Goal: Task Accomplishment & Management: Manage account settings

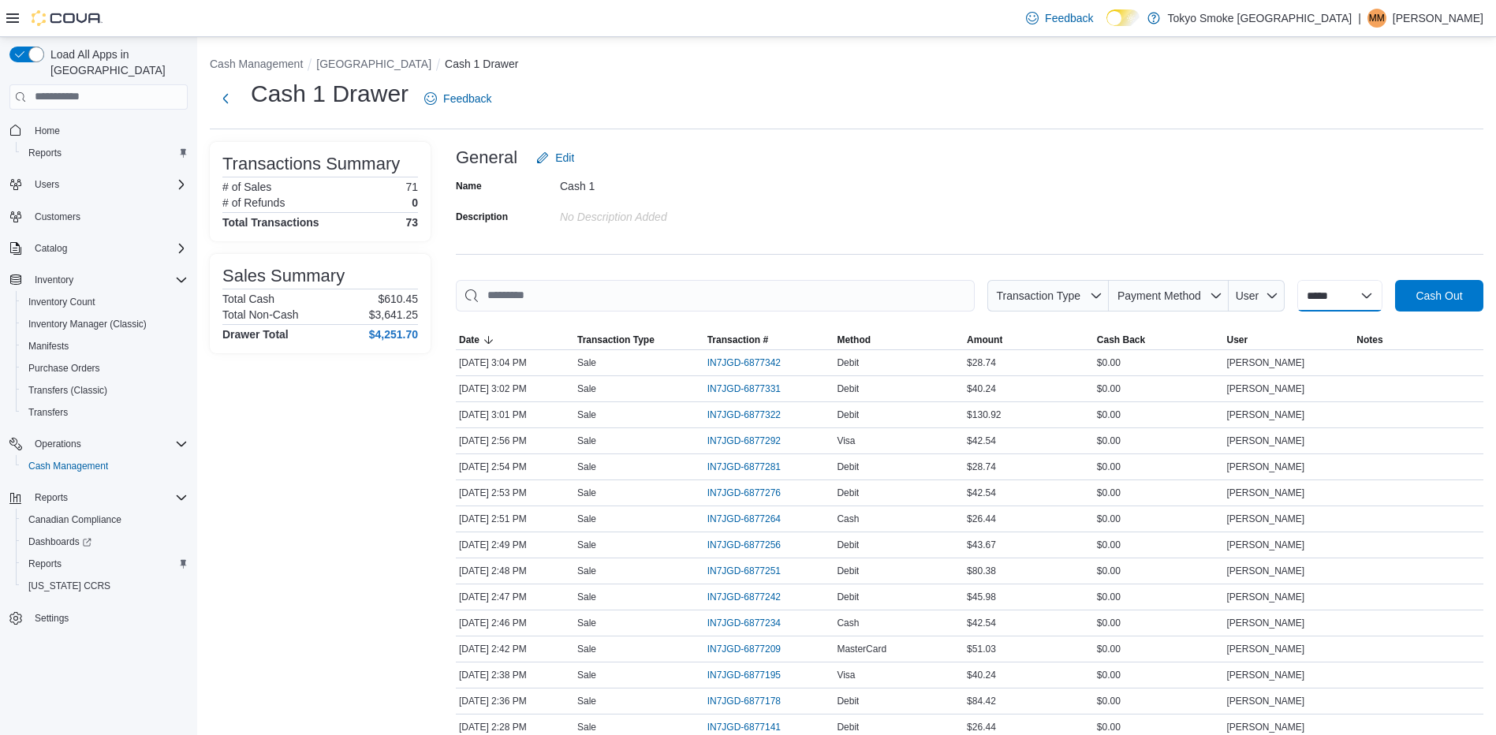
click at [1349, 304] on select "**********" at bounding box center [1340, 296] width 85 height 32
select select "*********"
click at [1298, 280] on select "**********" at bounding box center [1340, 296] width 85 height 32
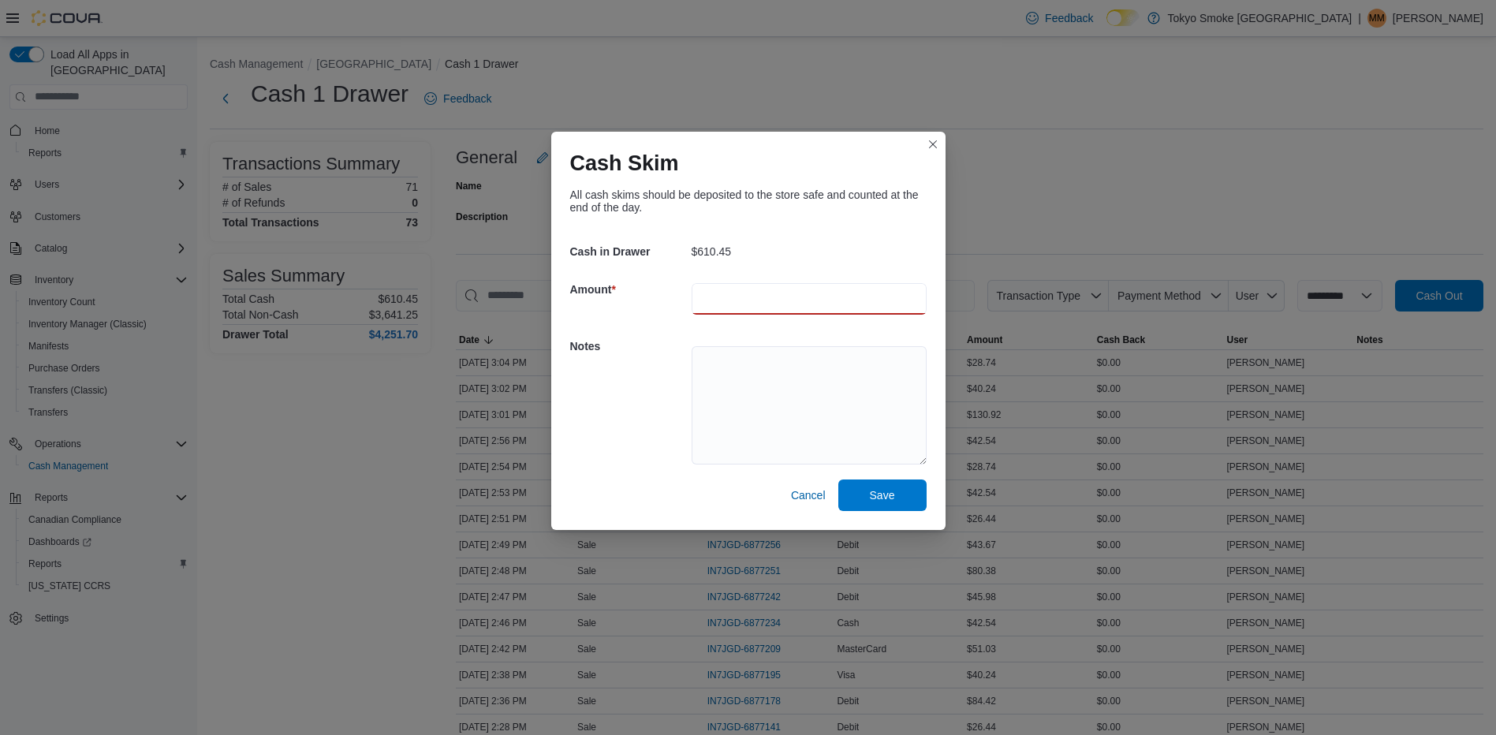
click at [760, 290] on input "number" at bounding box center [809, 299] width 235 height 32
type input "***"
type textarea "*********"
click at [880, 487] on span "Save" at bounding box center [882, 495] width 69 height 32
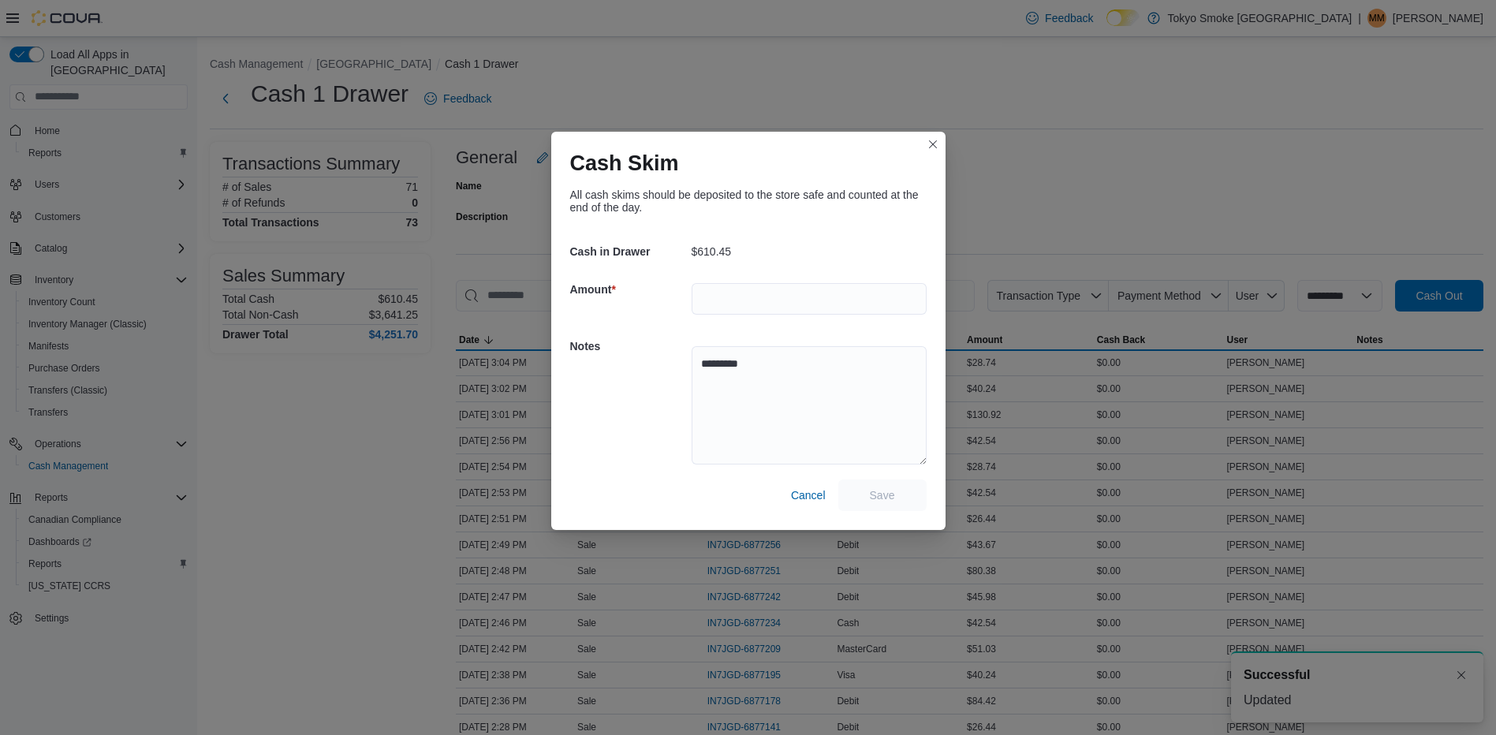
scroll to position [2, 0]
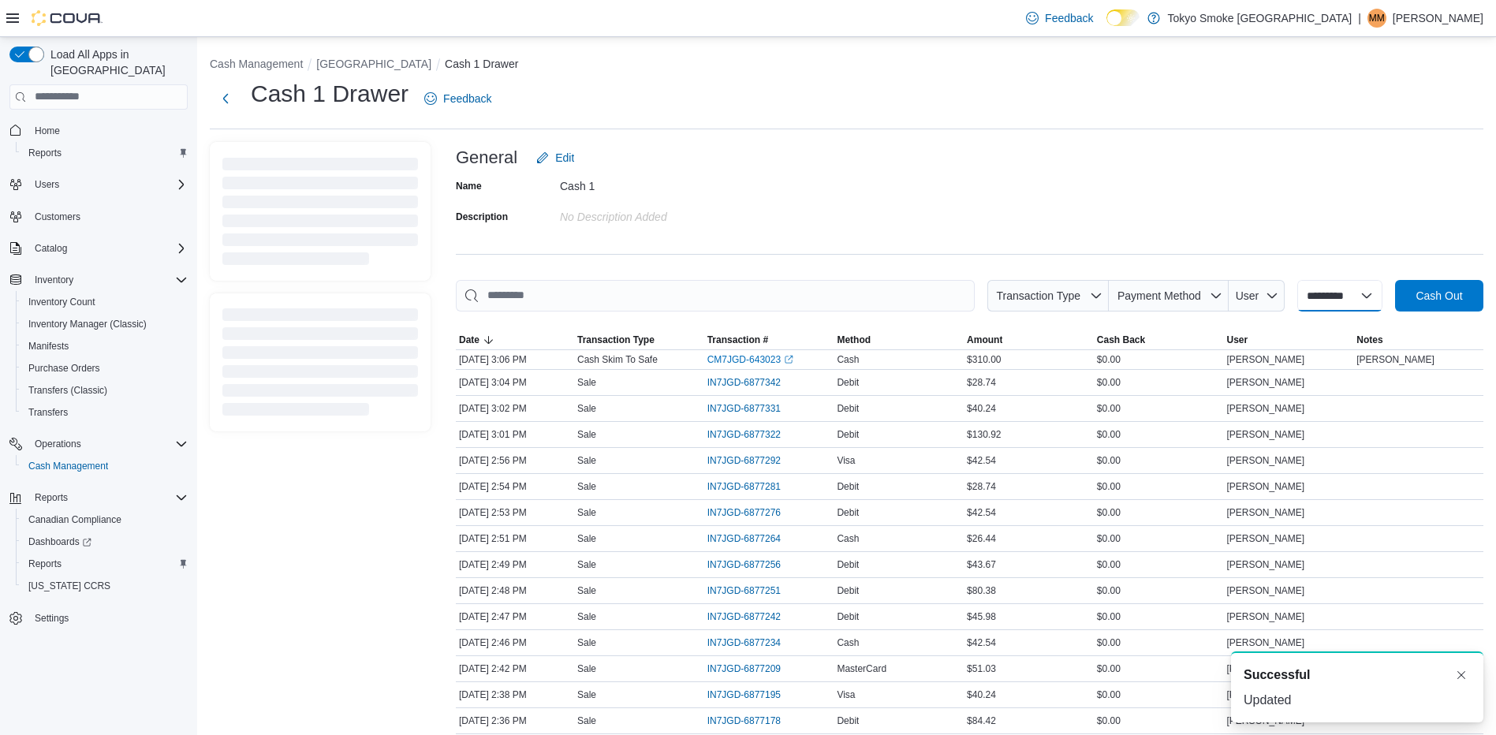
select select
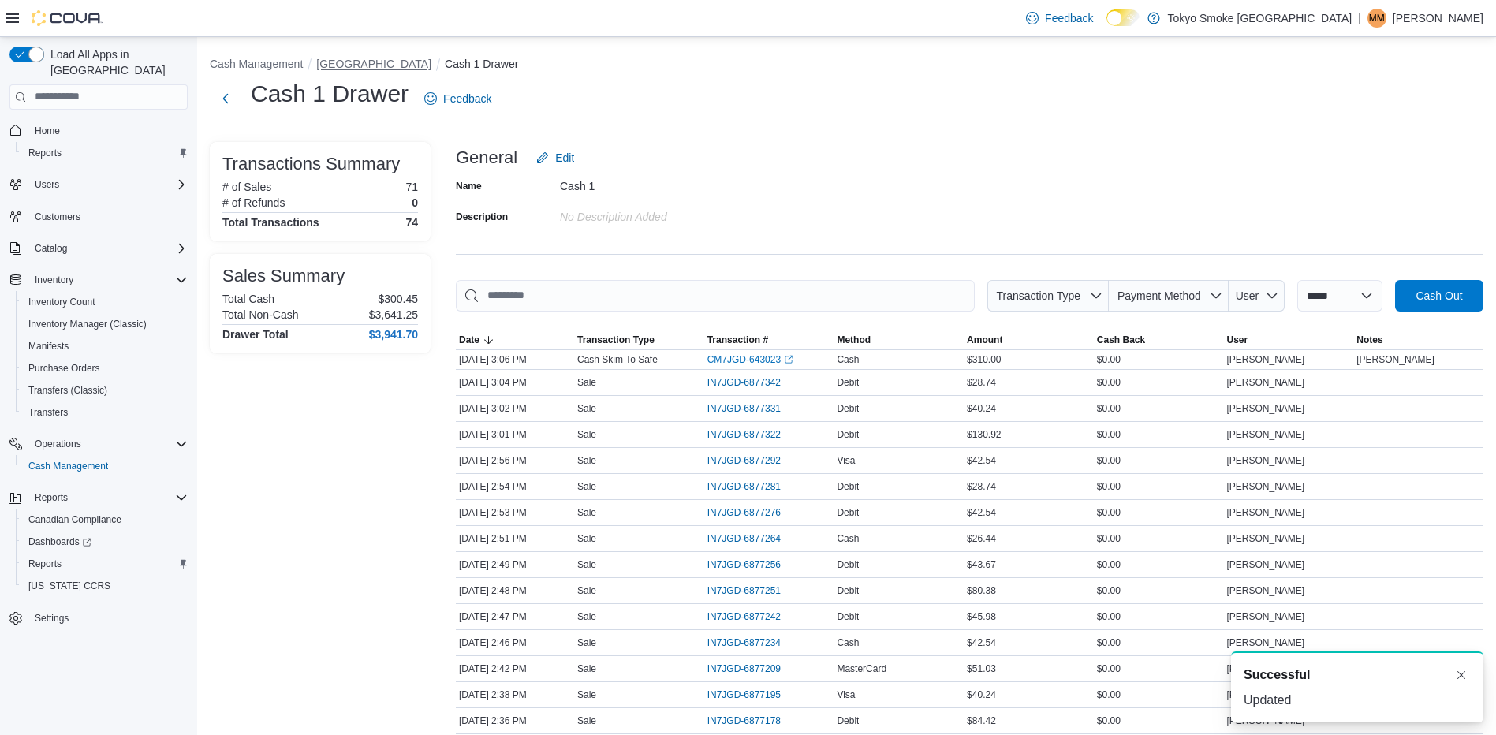
click at [346, 63] on button "[GEOGRAPHIC_DATA]" at bounding box center [373, 64] width 115 height 13
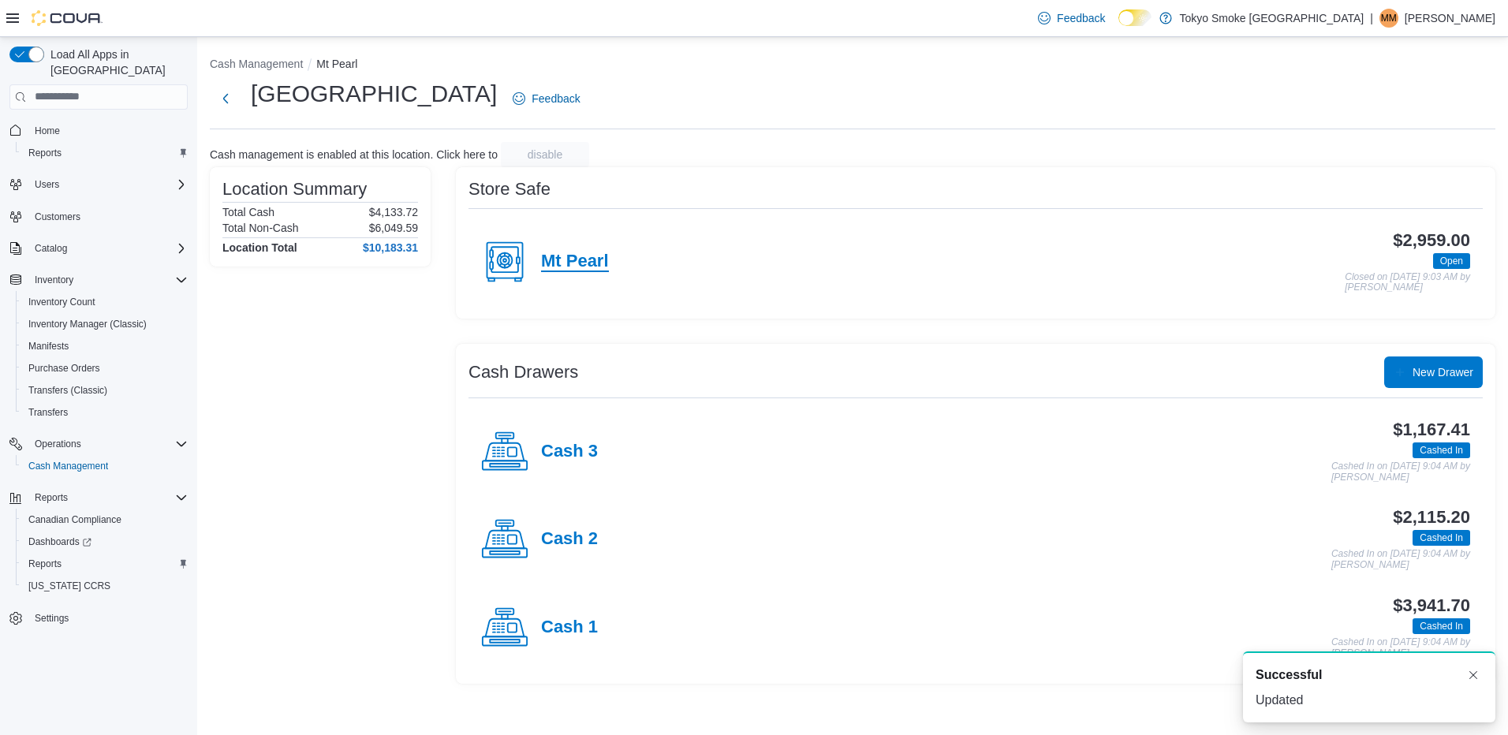
click at [596, 264] on h4 "Mt Pearl" at bounding box center [575, 262] width 68 height 21
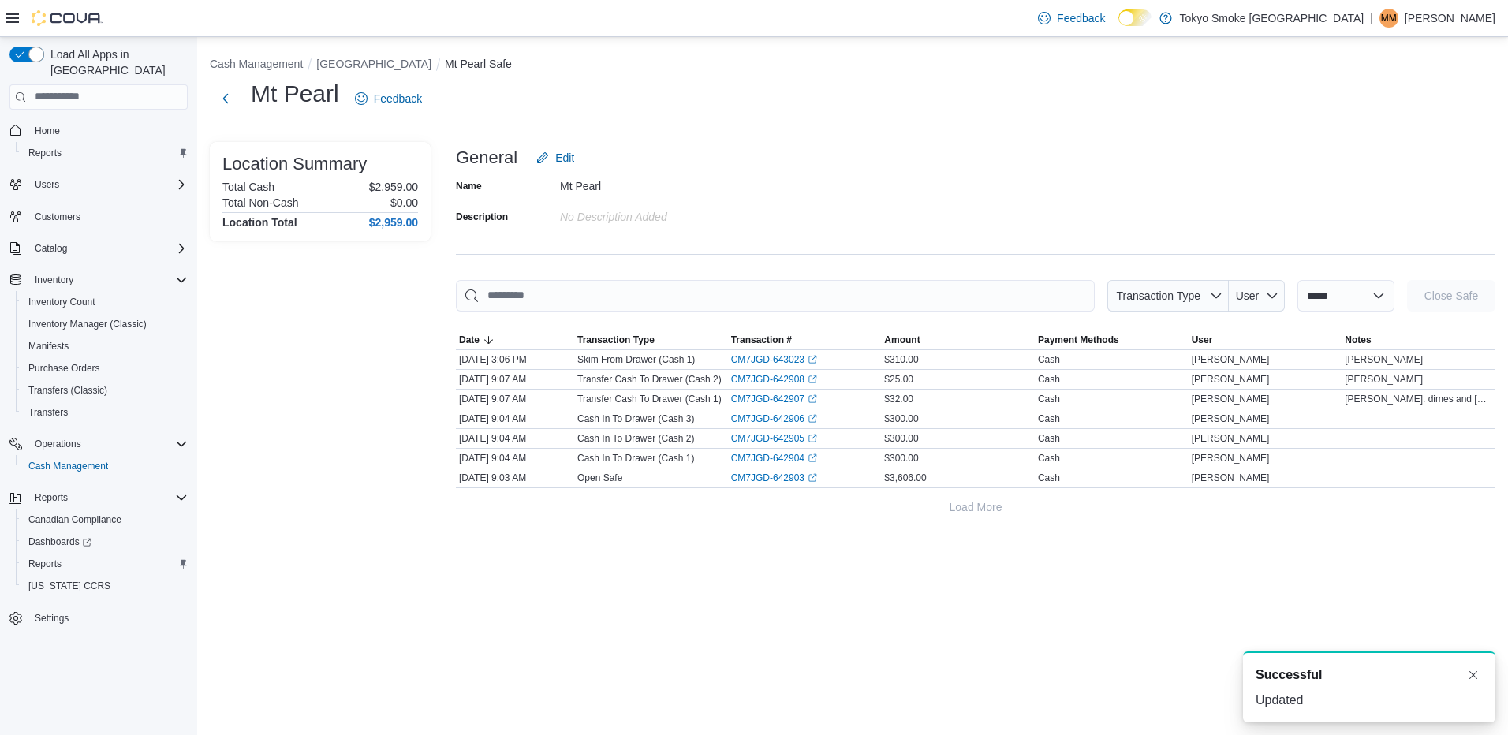
click at [1317, 312] on div at bounding box center [976, 321] width 1040 height 19
click at [1319, 305] on select "**********" at bounding box center [1346, 296] width 97 height 32
select select "**********"
click at [1298, 280] on select "**********" at bounding box center [1346, 296] width 97 height 32
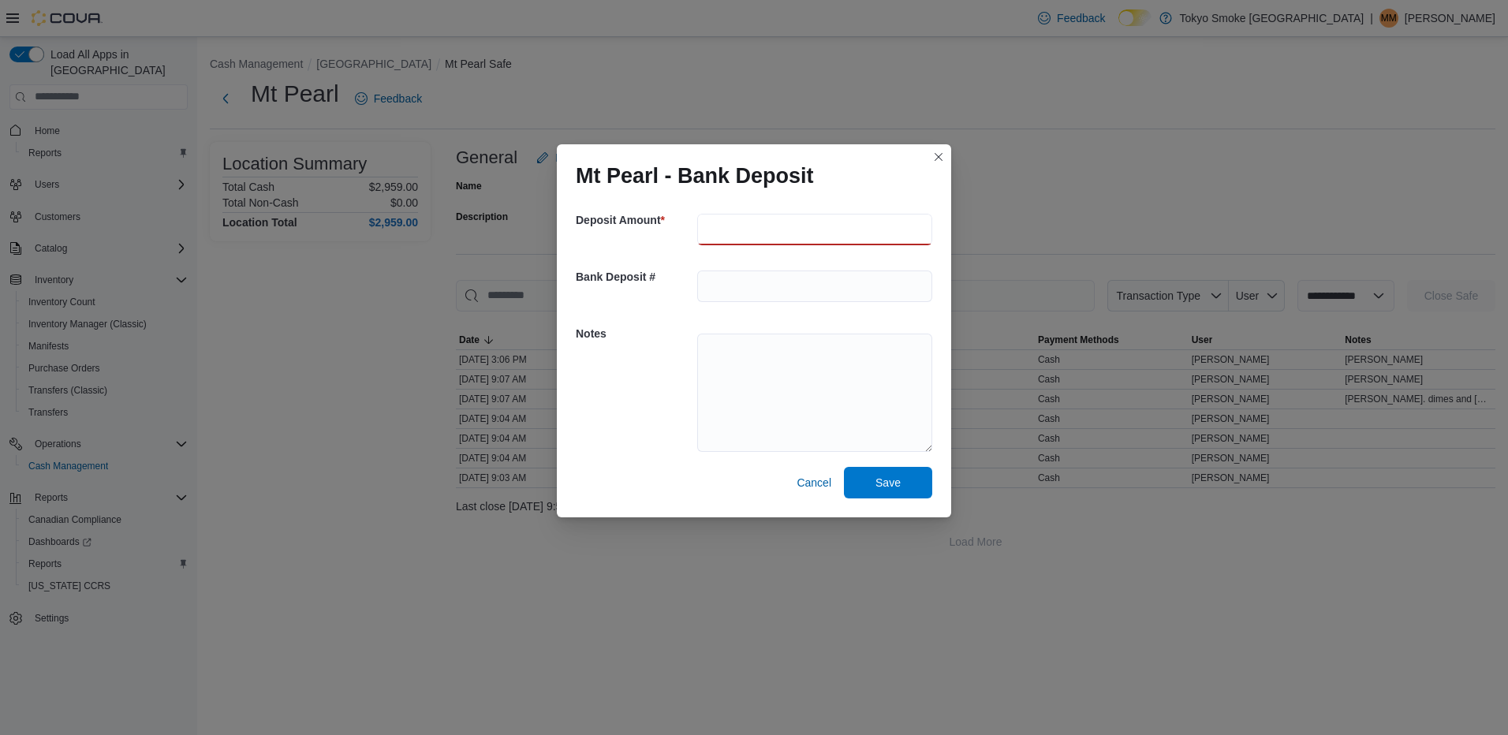
click at [742, 236] on input "number" at bounding box center [814, 230] width 235 height 32
type input "***"
type textarea "**********"
click at [914, 469] on span "Save" at bounding box center [888, 482] width 69 height 32
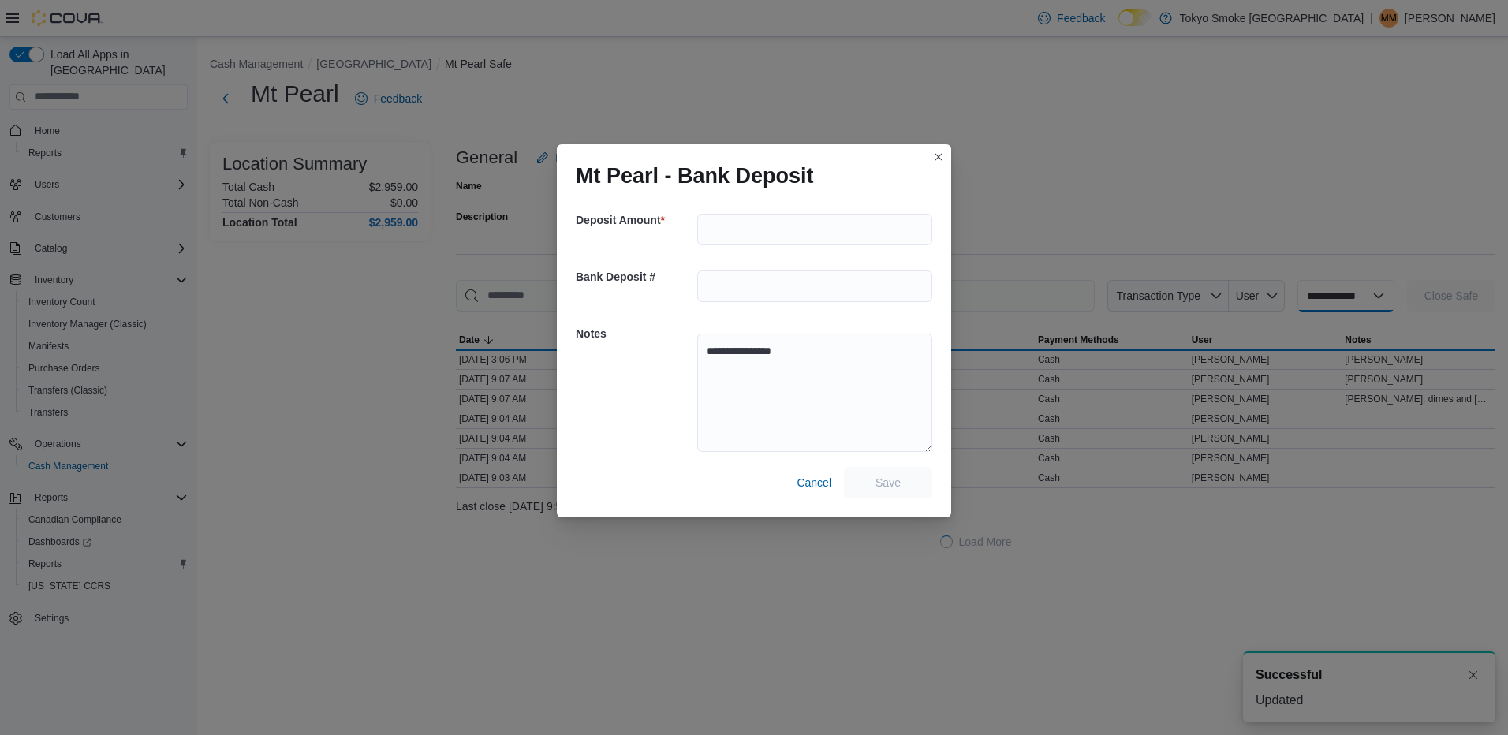
select select
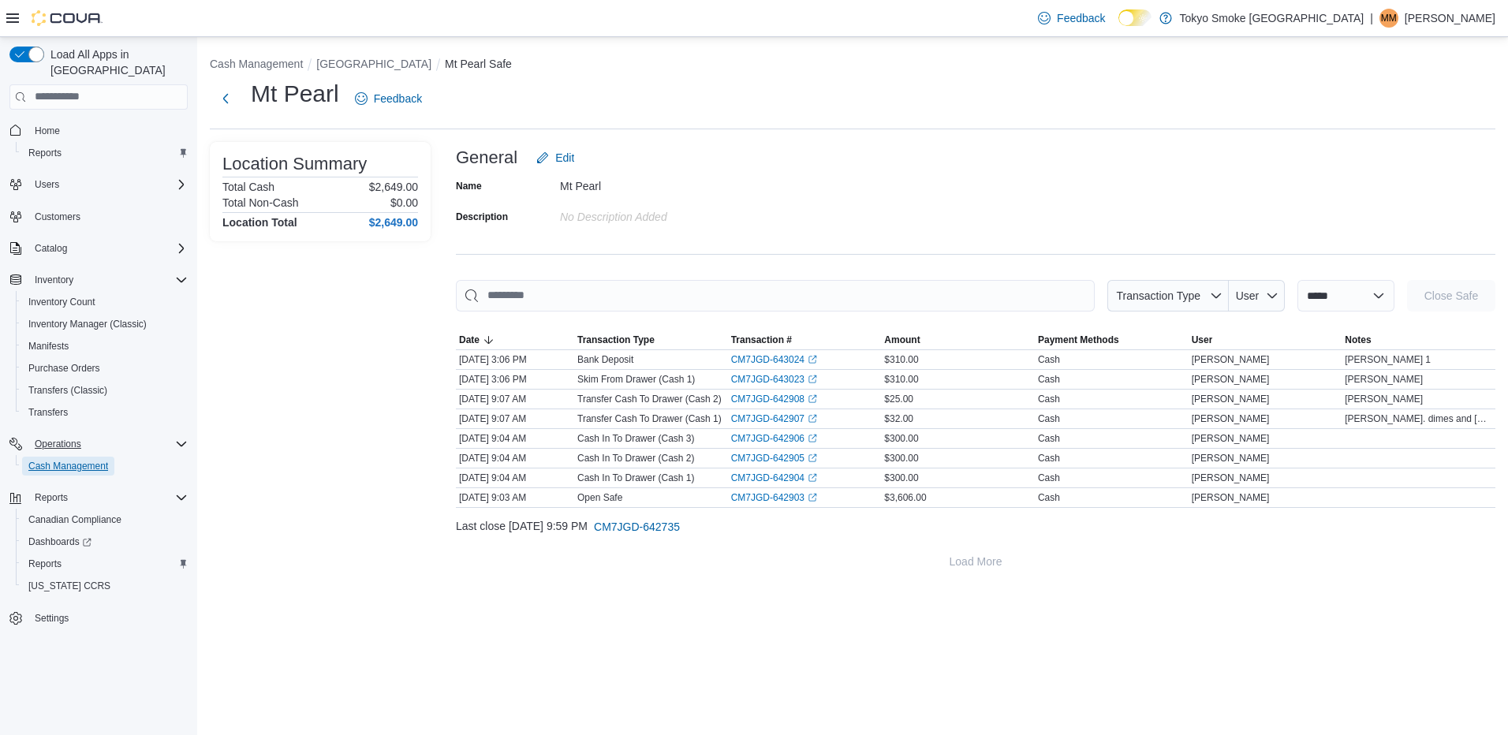
drag, startPoint x: 69, startPoint y: 456, endPoint x: 50, endPoint y: 435, distance: 28.0
click at [69, 460] on span "Cash Management" at bounding box center [68, 466] width 80 height 13
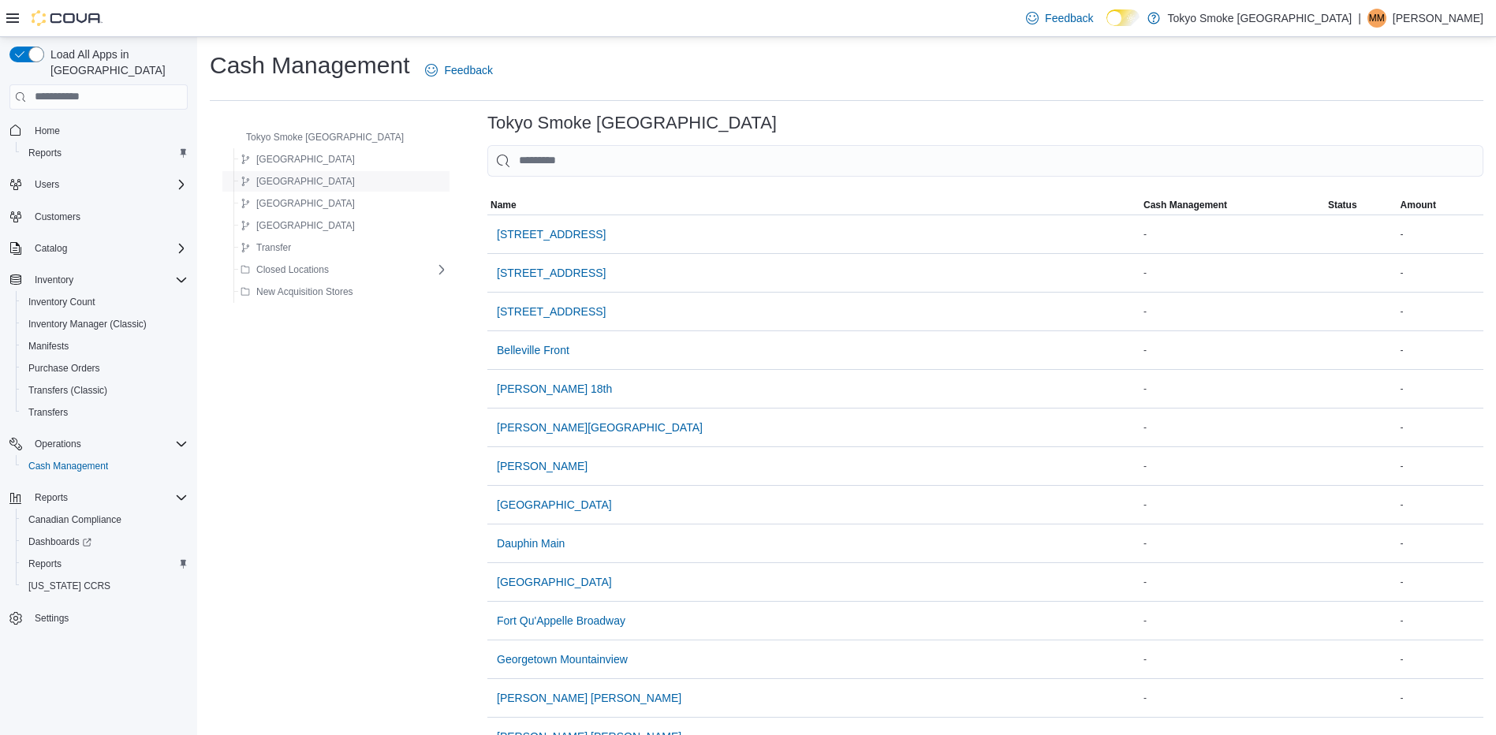
click at [297, 185] on span "[GEOGRAPHIC_DATA]" at bounding box center [305, 181] width 99 height 13
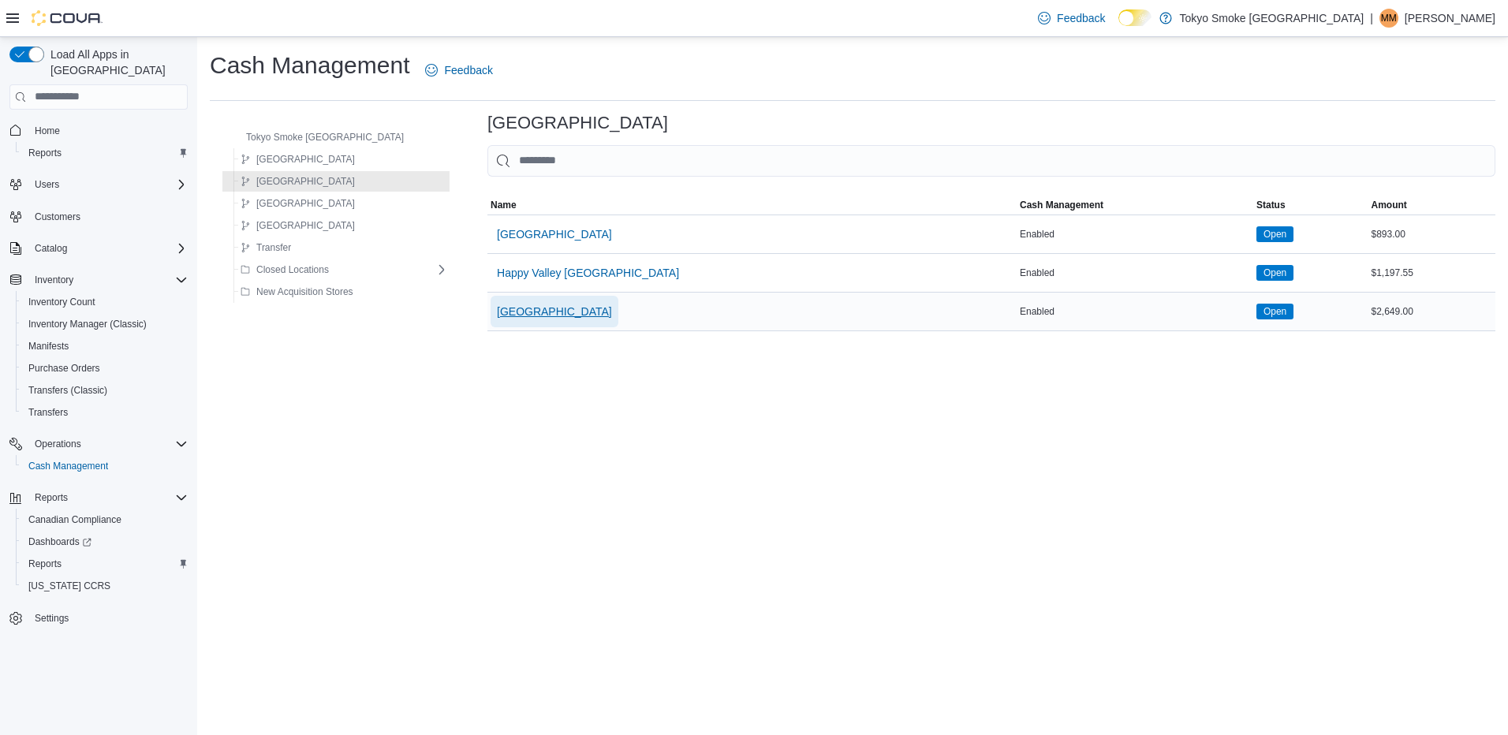
click at [537, 321] on span "[GEOGRAPHIC_DATA]" at bounding box center [554, 312] width 115 height 32
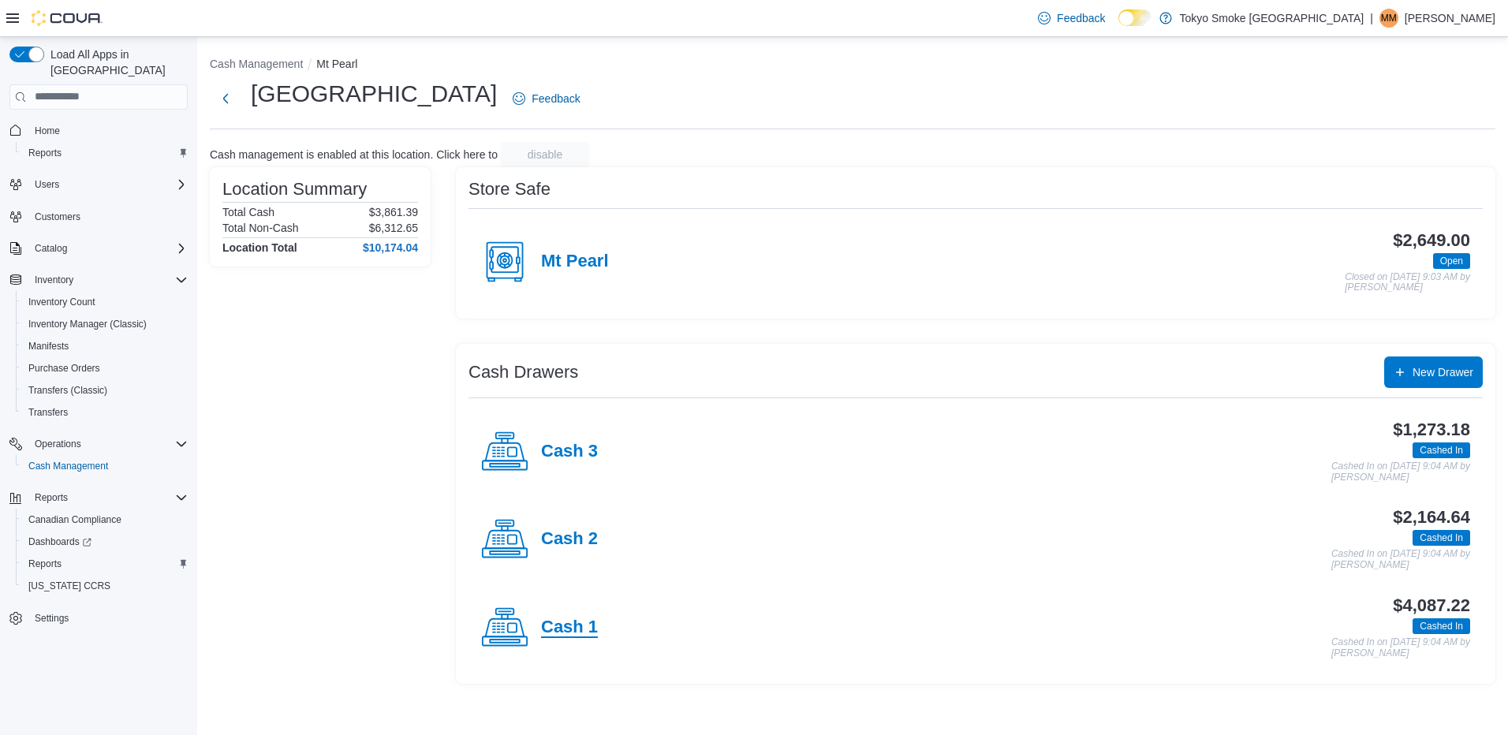
click at [552, 622] on h4 "Cash 1" at bounding box center [569, 628] width 57 height 21
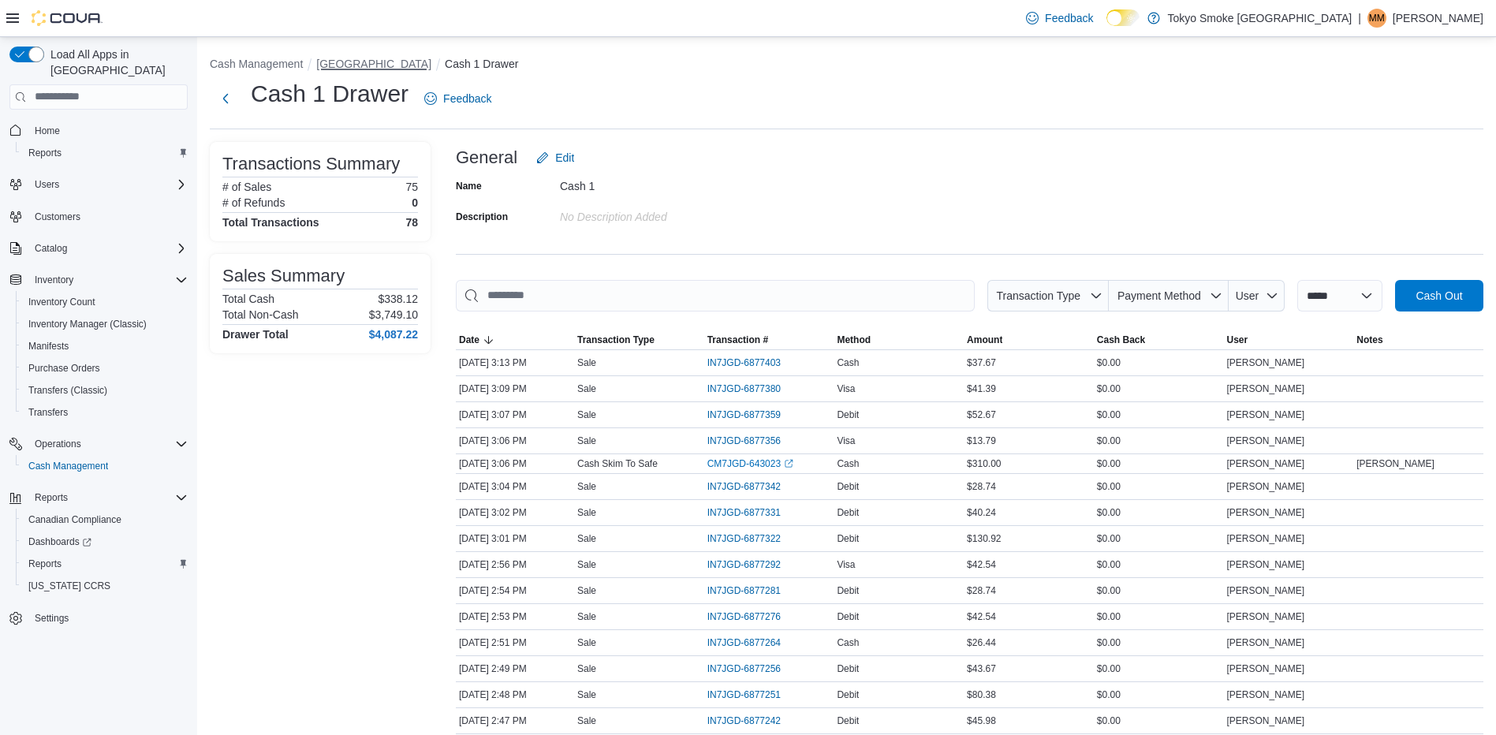
click at [393, 61] on button "[GEOGRAPHIC_DATA]" at bounding box center [373, 64] width 115 height 13
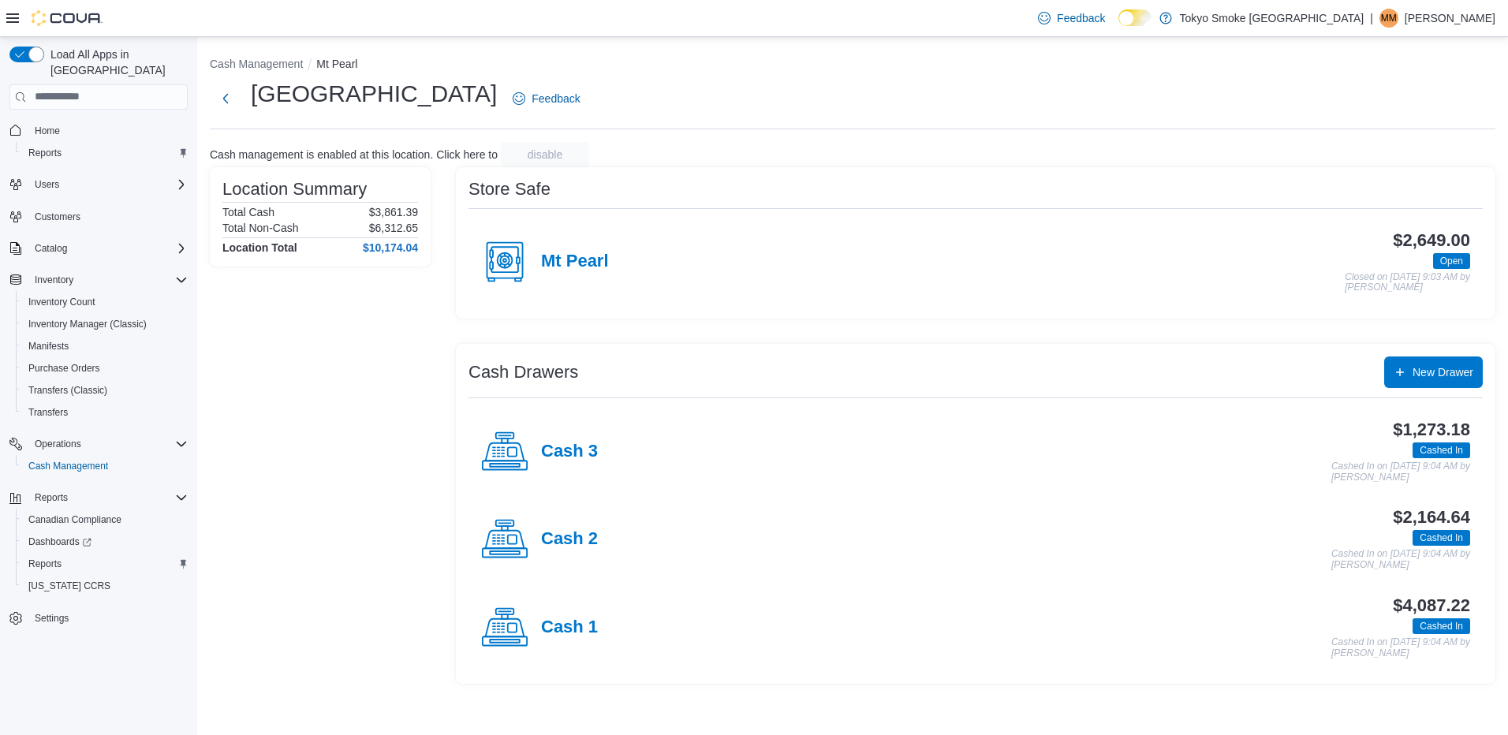
click at [570, 639] on div "Cash 1" at bounding box center [539, 627] width 117 height 47
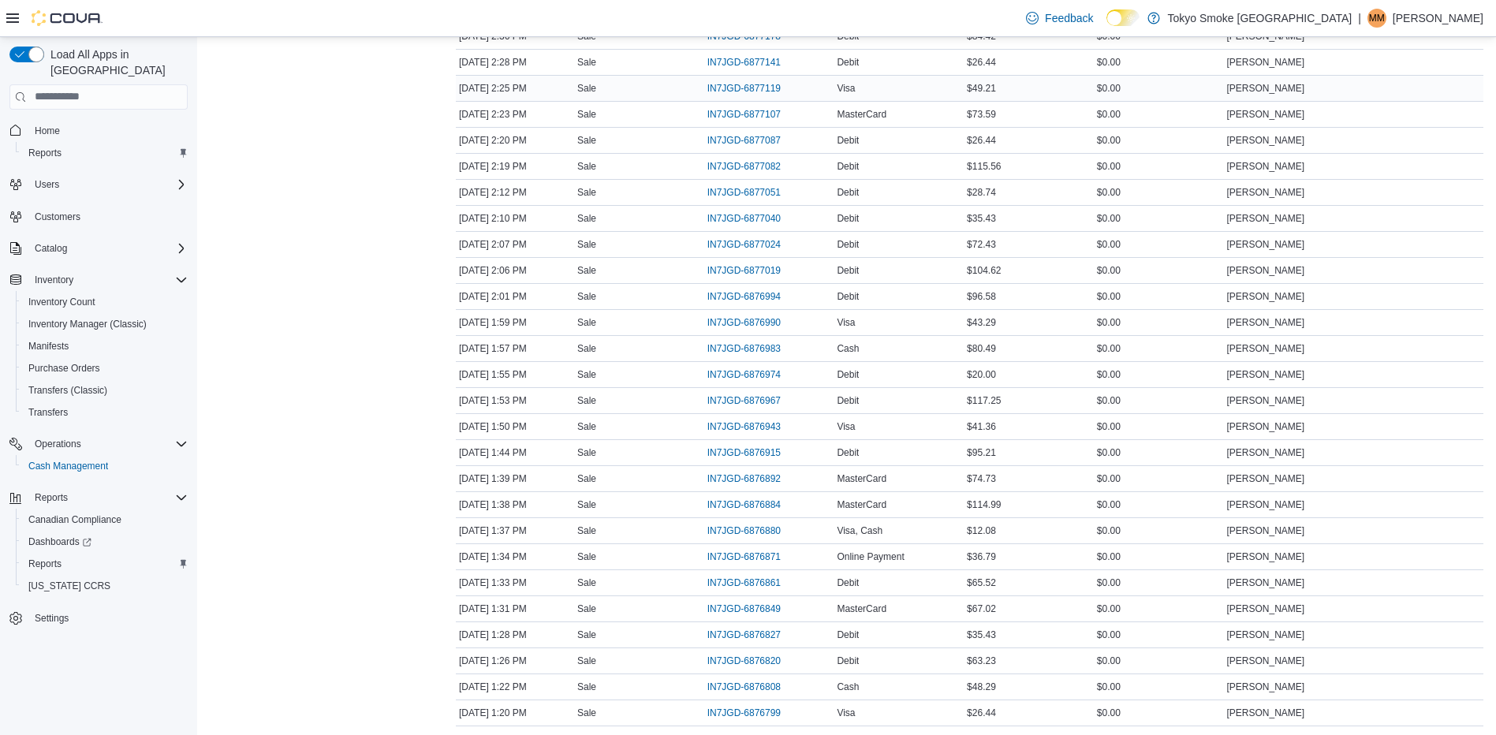
scroll to position [710, 0]
click at [775, 185] on span "IN7JGD-6877107" at bounding box center [752, 193] width 89 height 19
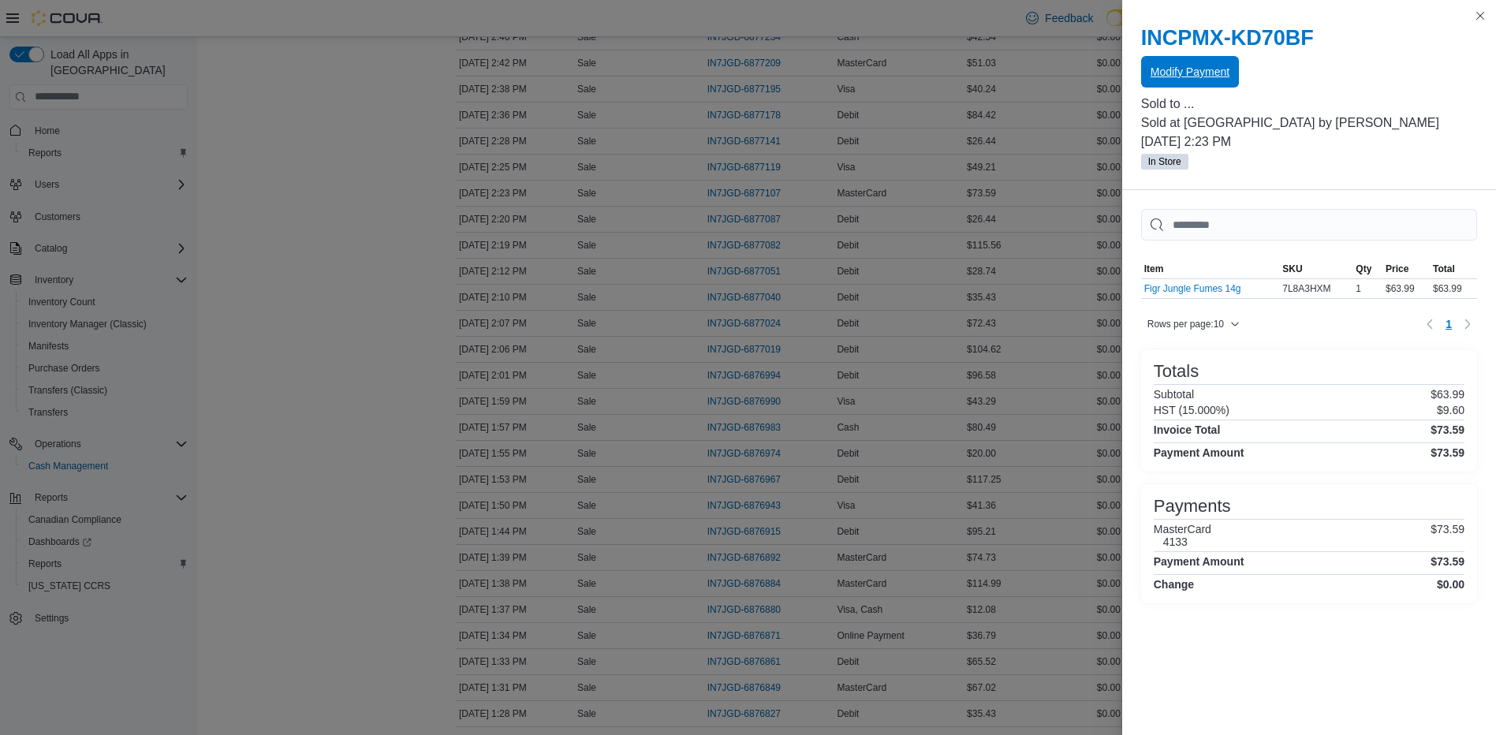
click at [1181, 67] on span "Modify Payment" at bounding box center [1190, 72] width 79 height 16
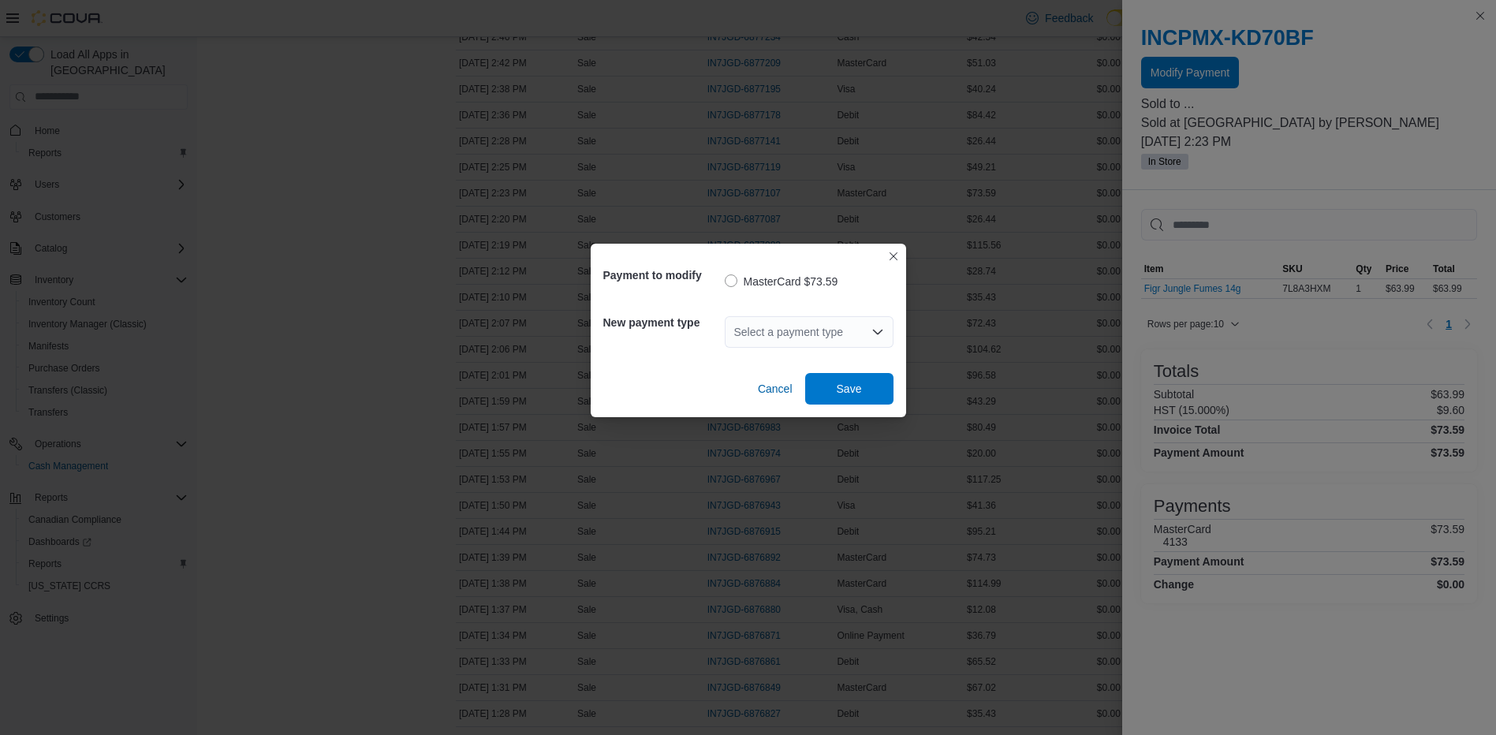
click at [834, 331] on div "Select a payment type" at bounding box center [809, 332] width 169 height 32
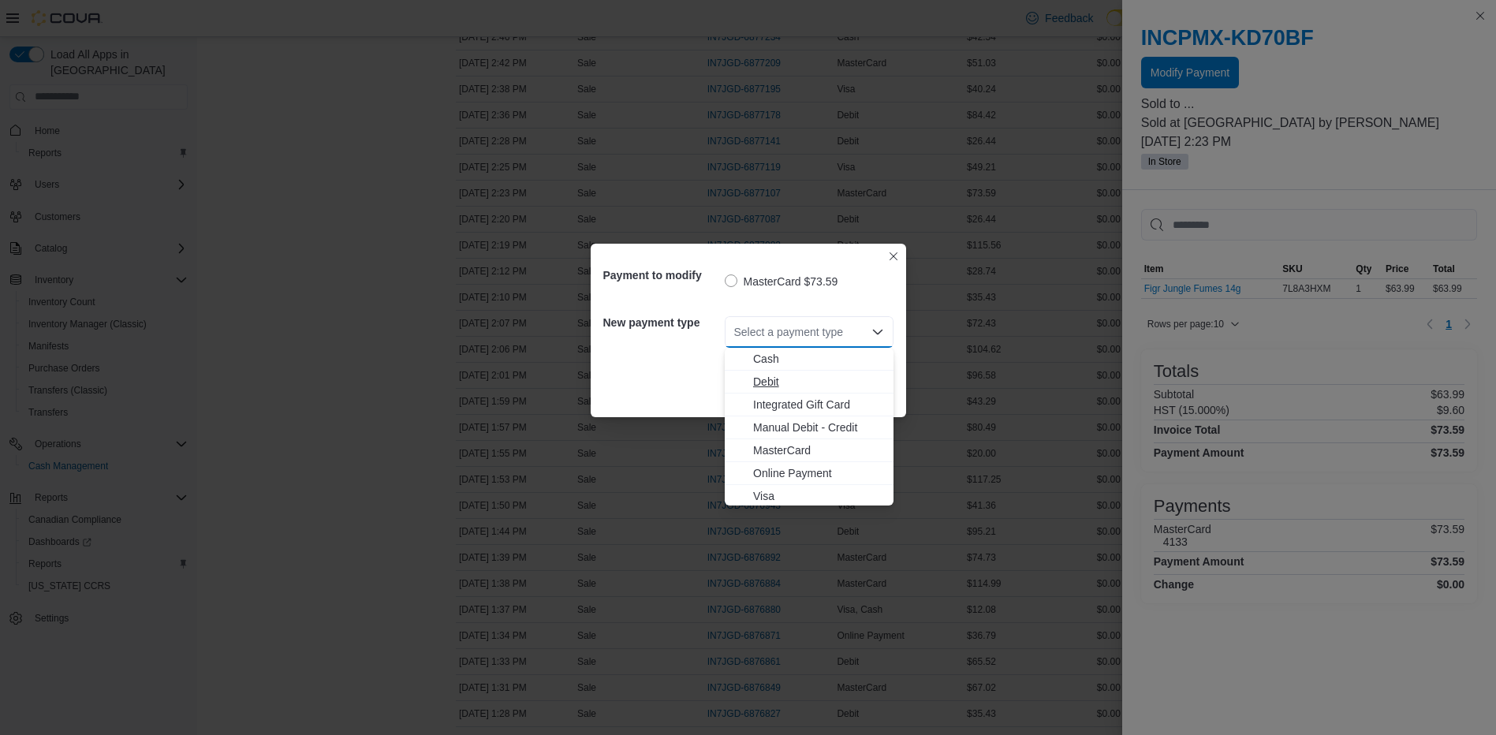
click at [801, 379] on span "Debit" at bounding box center [818, 382] width 131 height 16
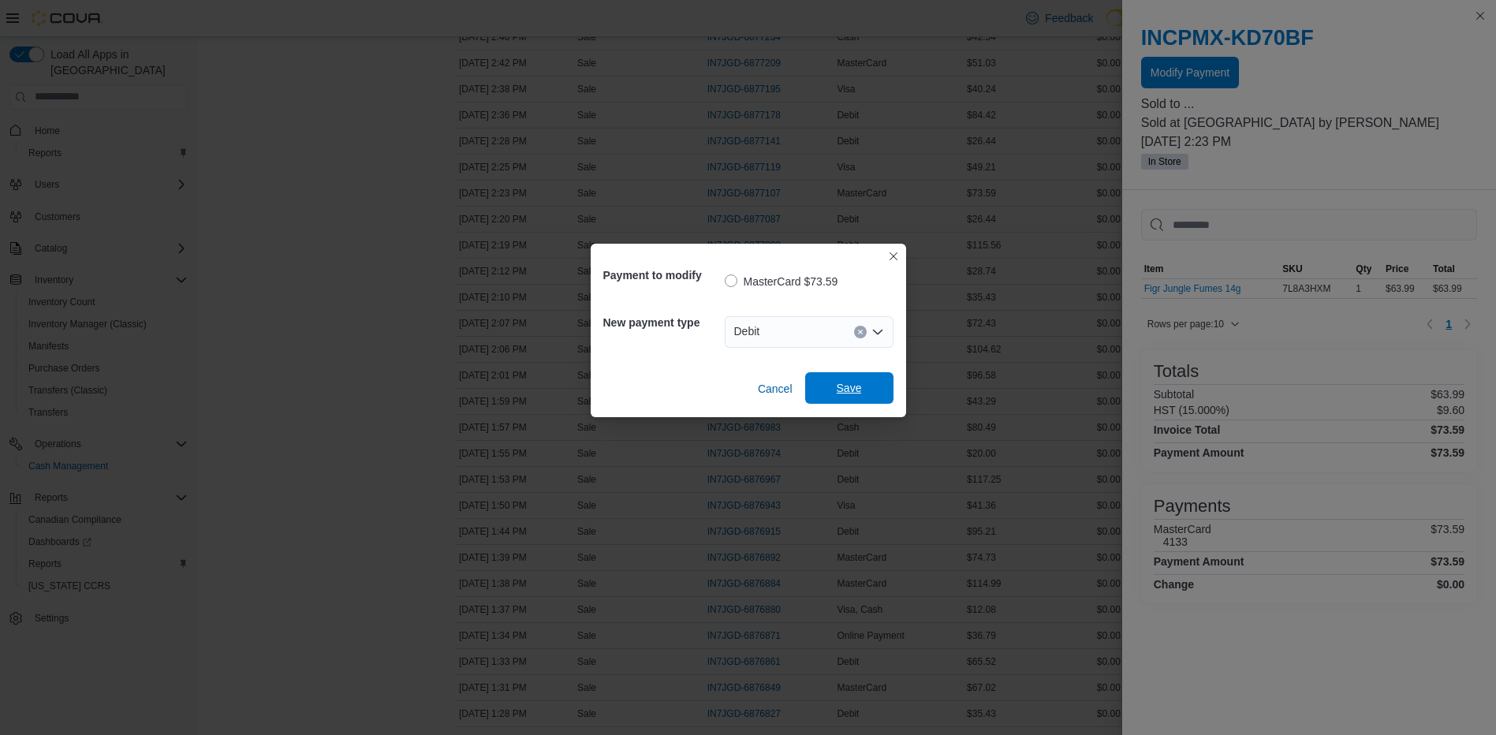
click at [837, 398] on span "Save" at bounding box center [849, 388] width 69 height 32
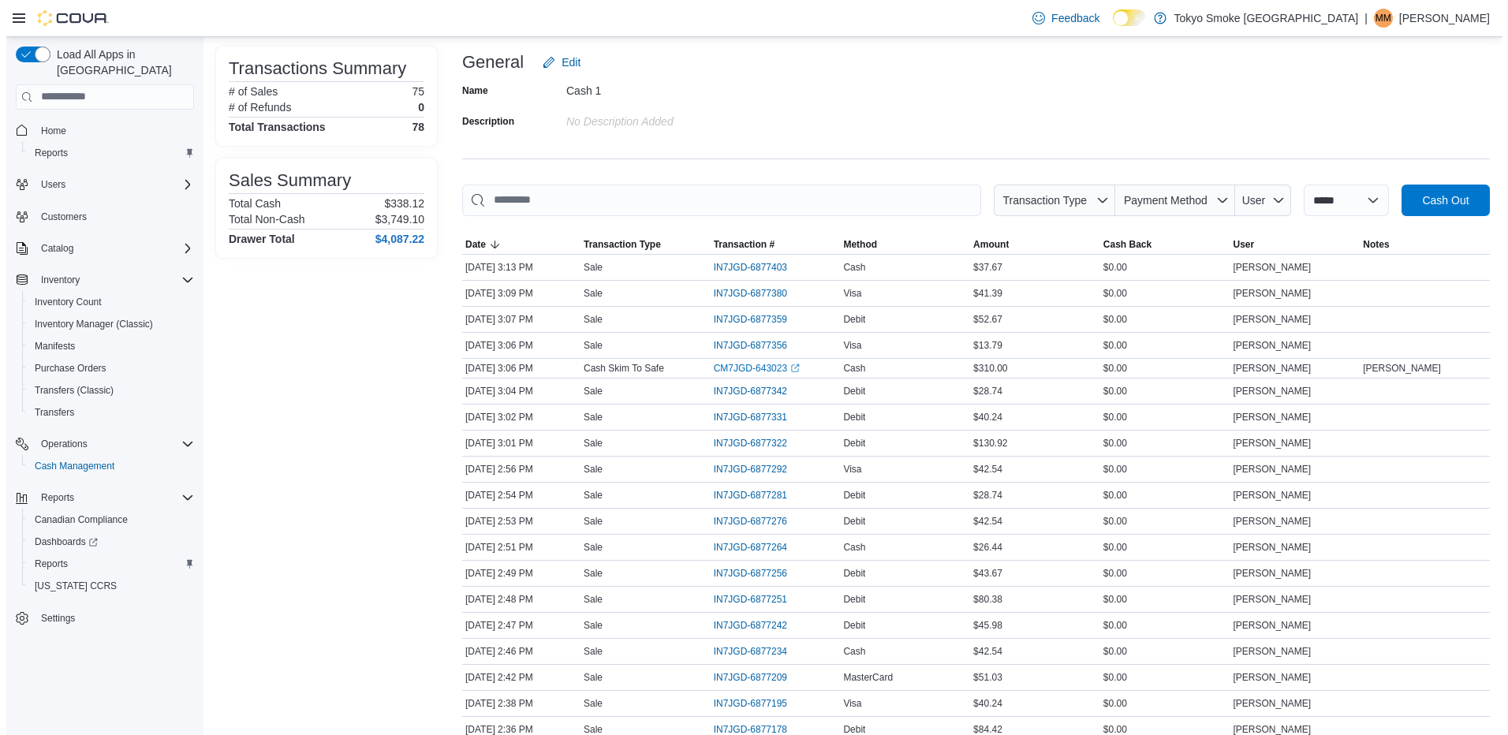
scroll to position [0, 0]
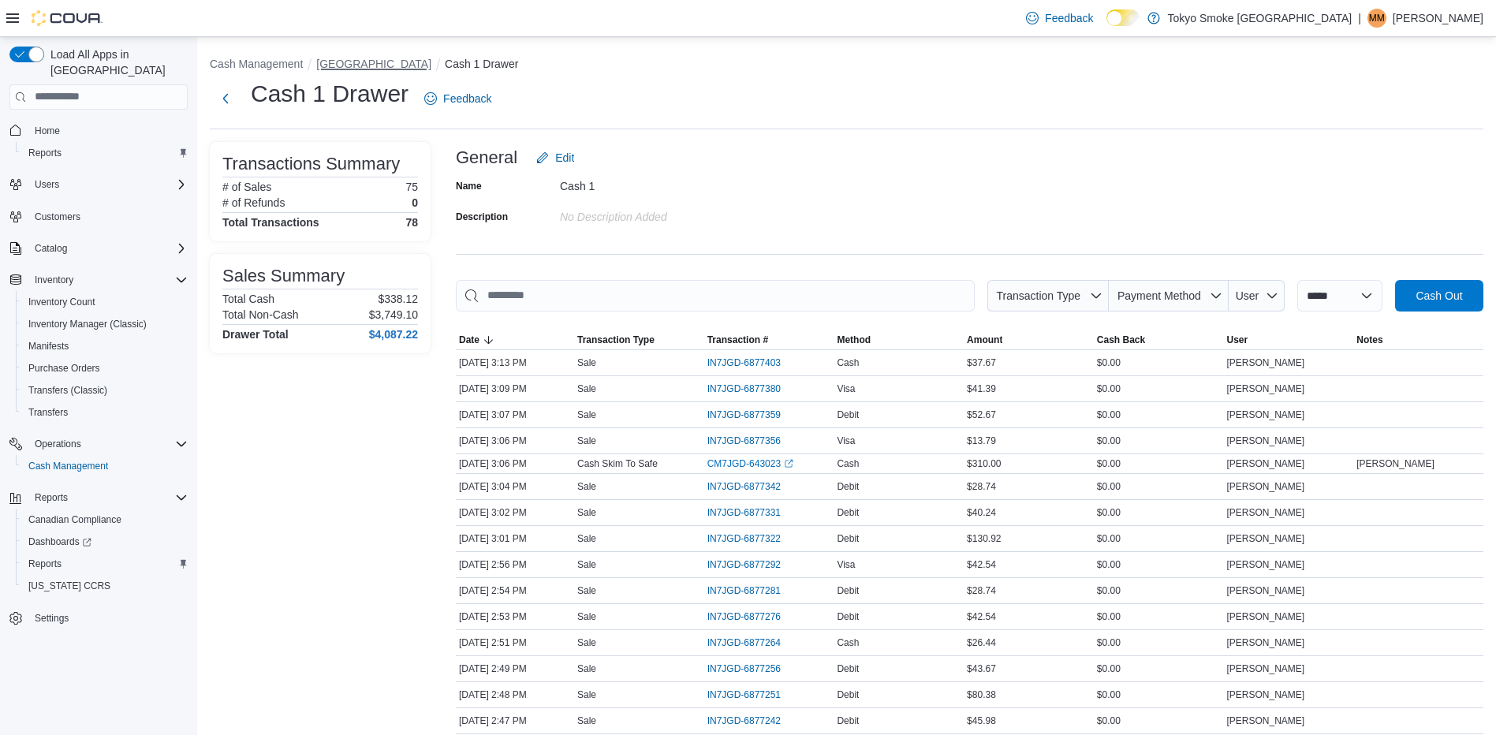
click at [344, 69] on button "[GEOGRAPHIC_DATA]" at bounding box center [373, 64] width 115 height 13
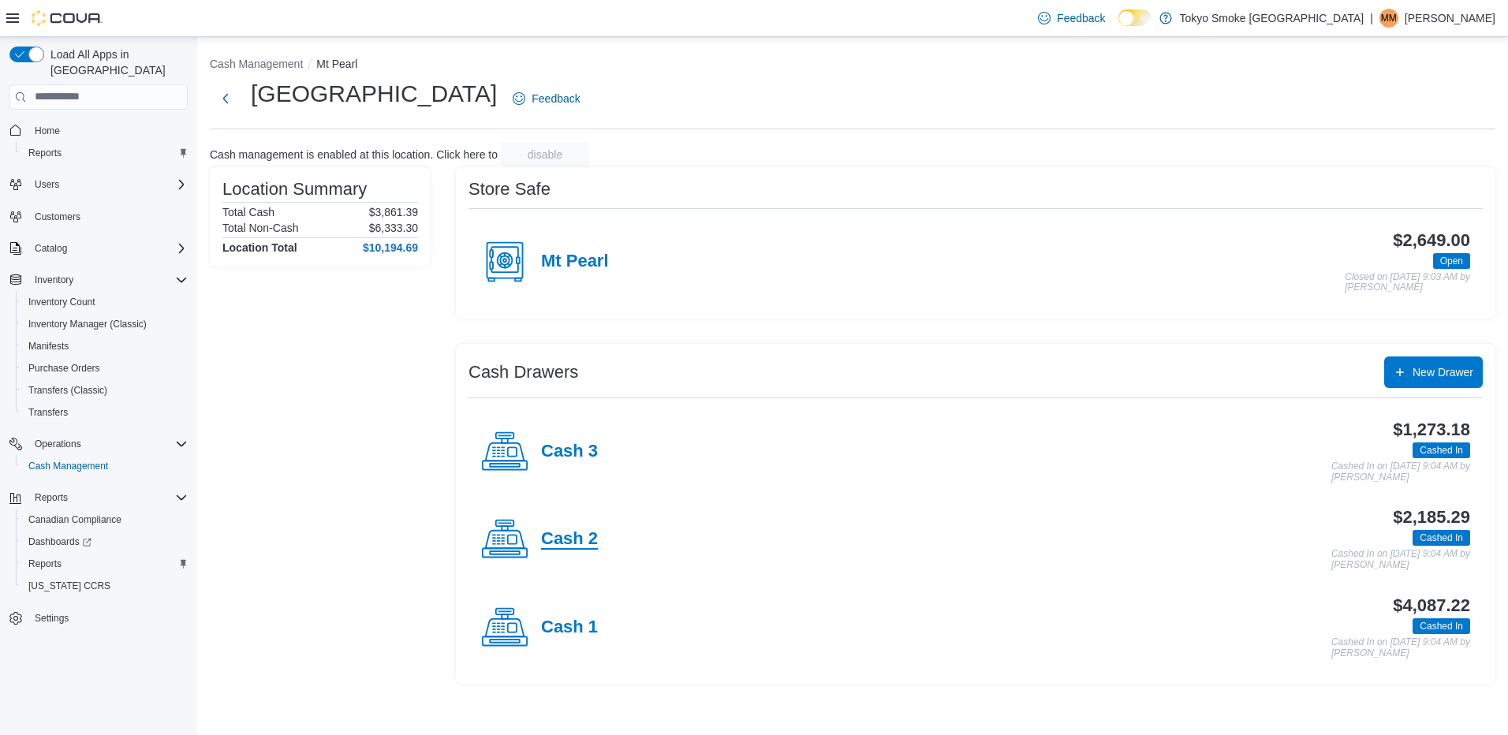
click at [588, 529] on h4 "Cash 2" at bounding box center [569, 539] width 57 height 21
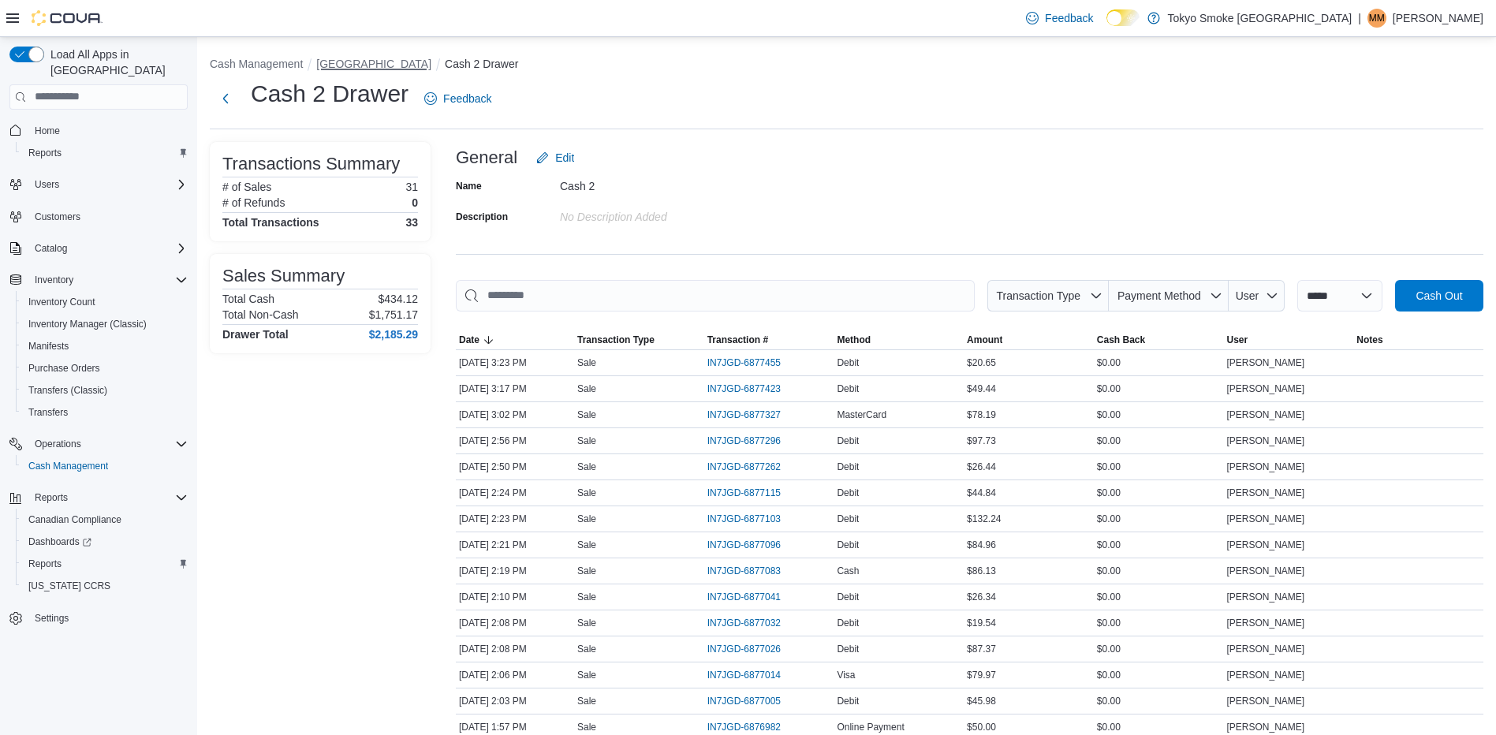
click at [412, 65] on button "[GEOGRAPHIC_DATA]" at bounding box center [373, 64] width 115 height 13
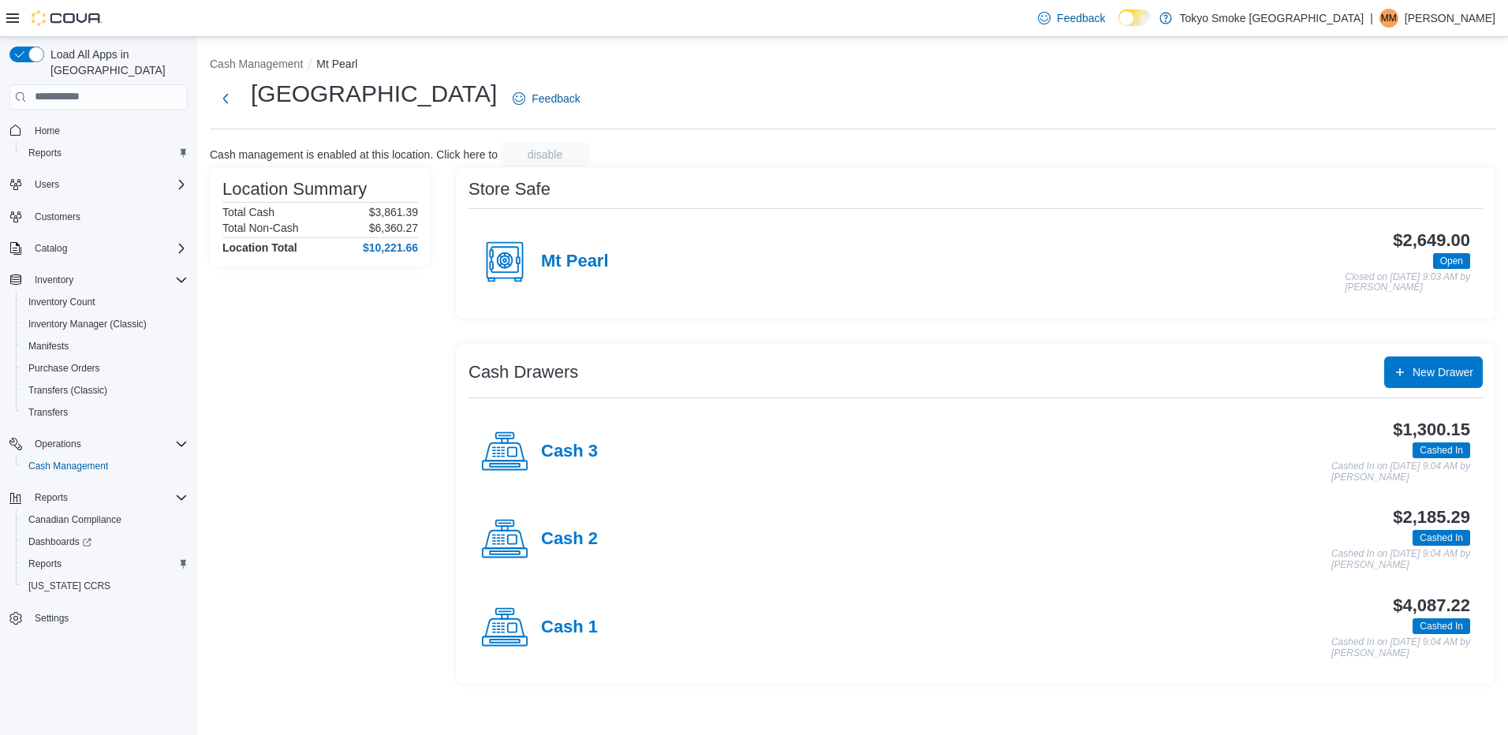
click at [575, 440] on div "Cash 3" at bounding box center [539, 451] width 117 height 47
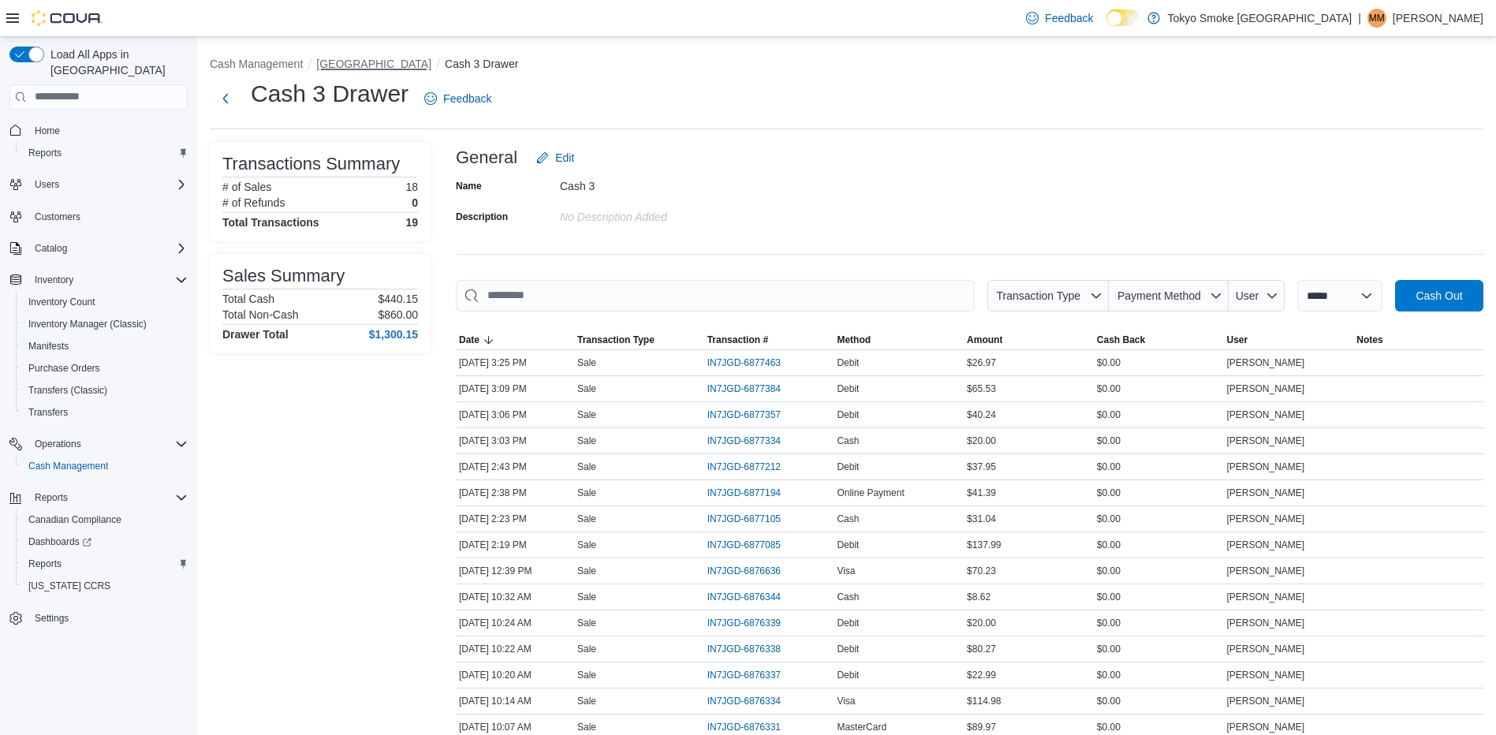
click at [417, 63] on button "[GEOGRAPHIC_DATA]" at bounding box center [373, 64] width 115 height 13
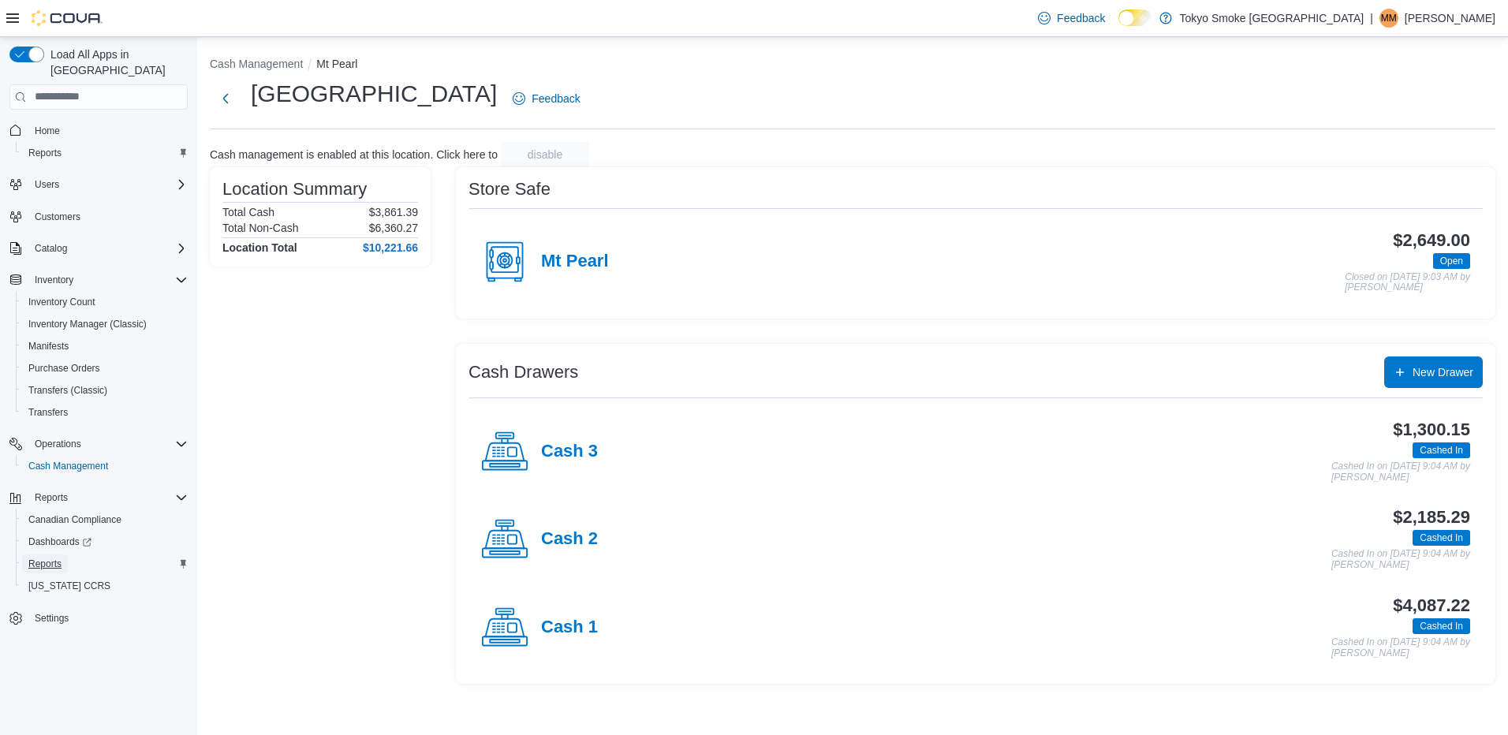
click at [54, 558] on span "Reports" at bounding box center [44, 564] width 33 height 13
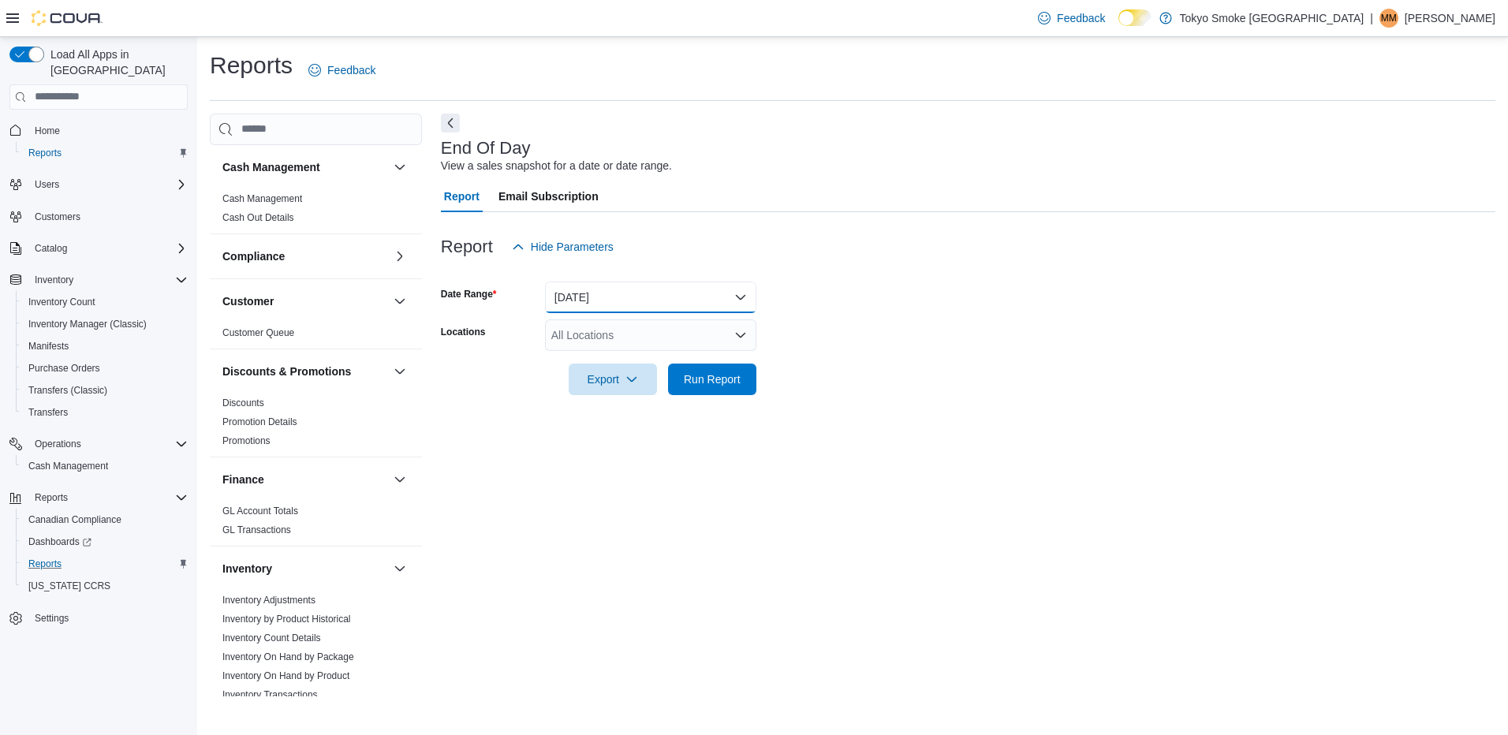
click at [646, 282] on button "[DATE]" at bounding box center [650, 298] width 211 height 32
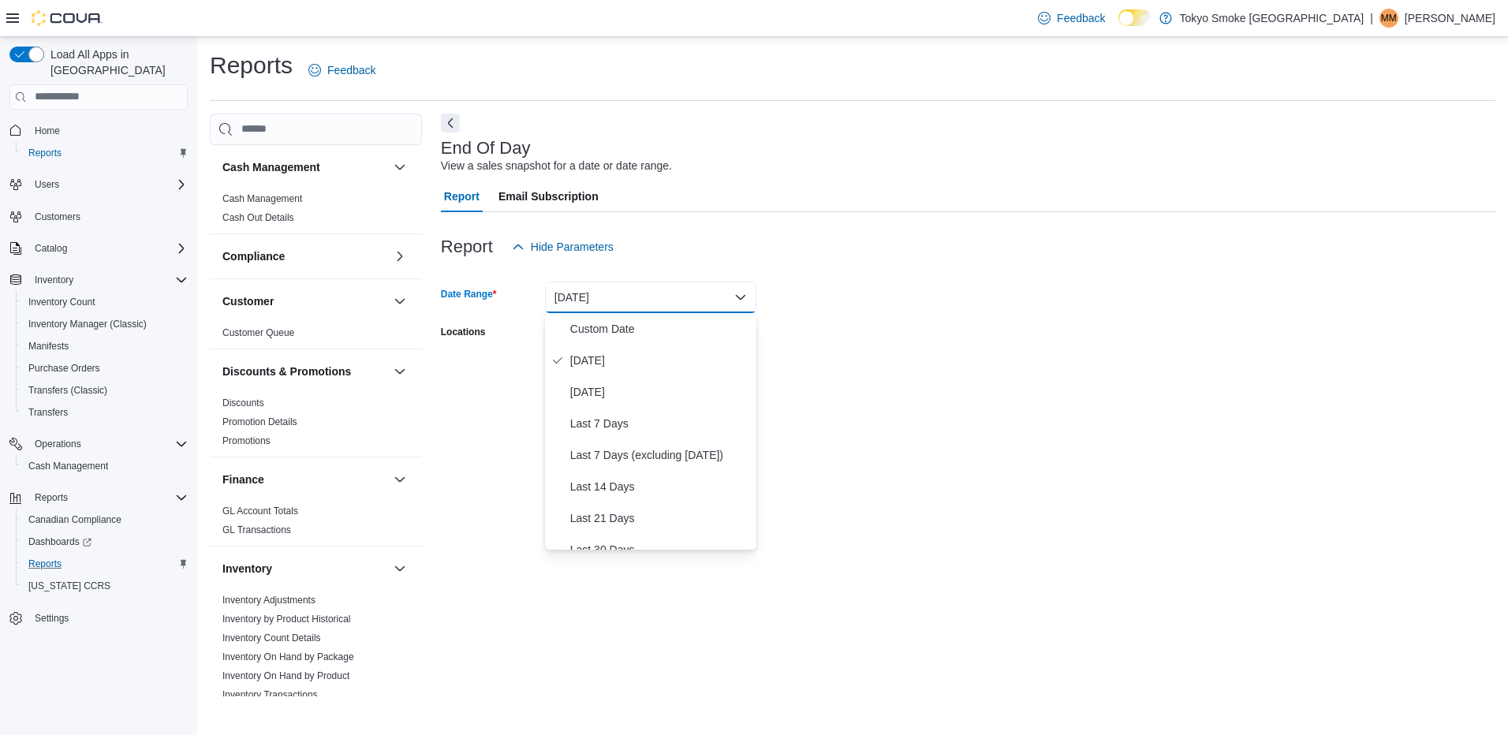
click at [895, 346] on form "Date Range [DATE] Locations All Locations Export Run Report" at bounding box center [968, 329] width 1055 height 133
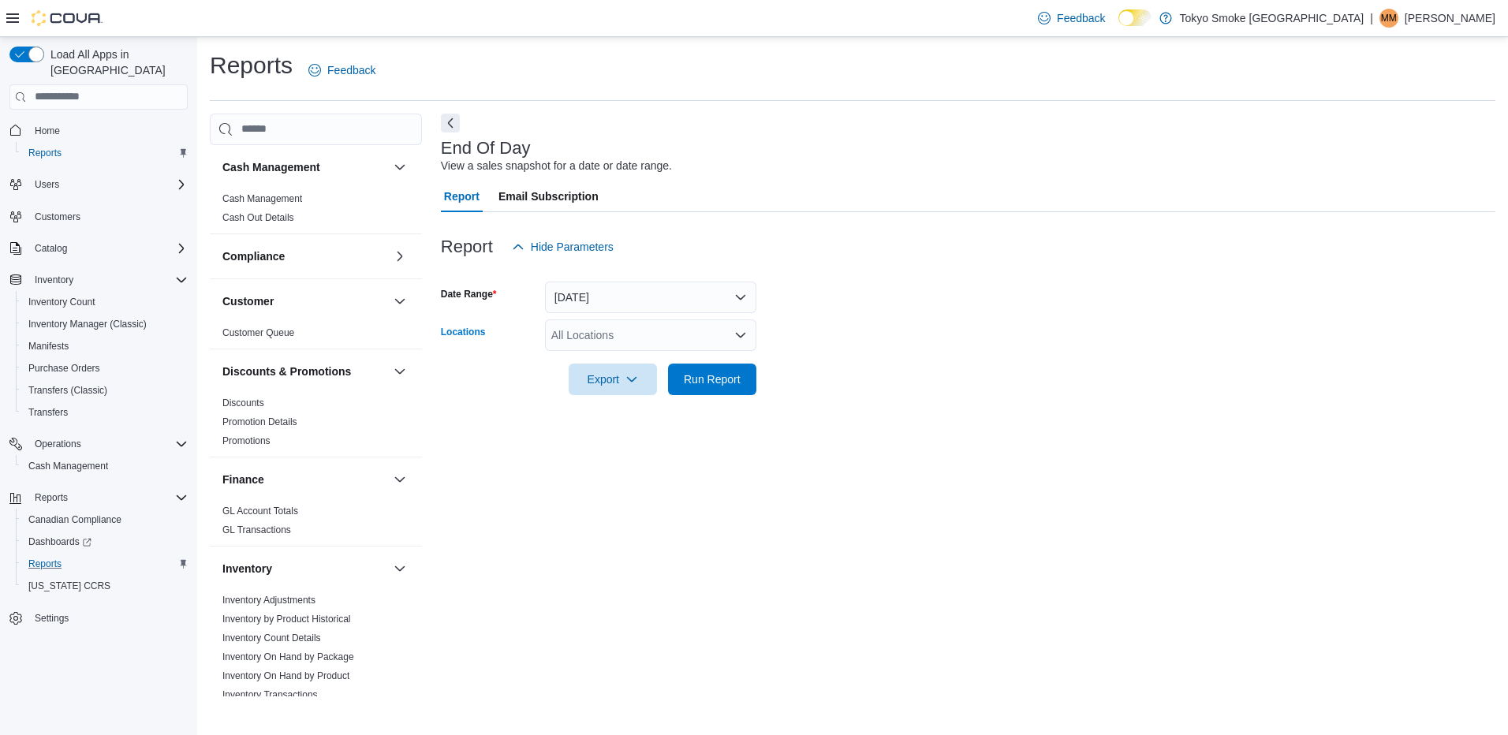
click at [668, 344] on div "All Locations" at bounding box center [650, 335] width 211 height 32
type input "****"
click at [702, 365] on span "[GEOGRAPHIC_DATA]" at bounding box center [644, 362] width 115 height 16
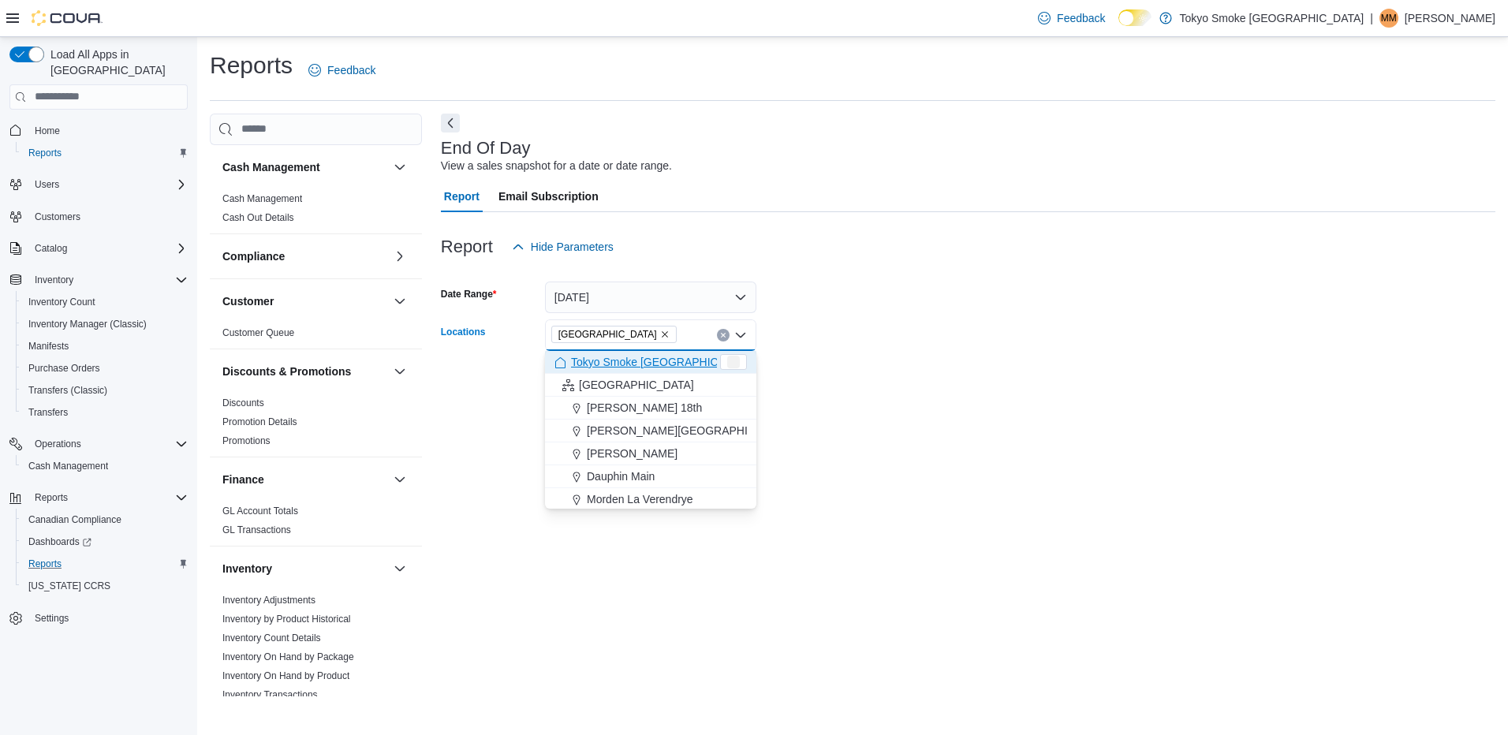
click at [927, 352] on div at bounding box center [968, 357] width 1055 height 13
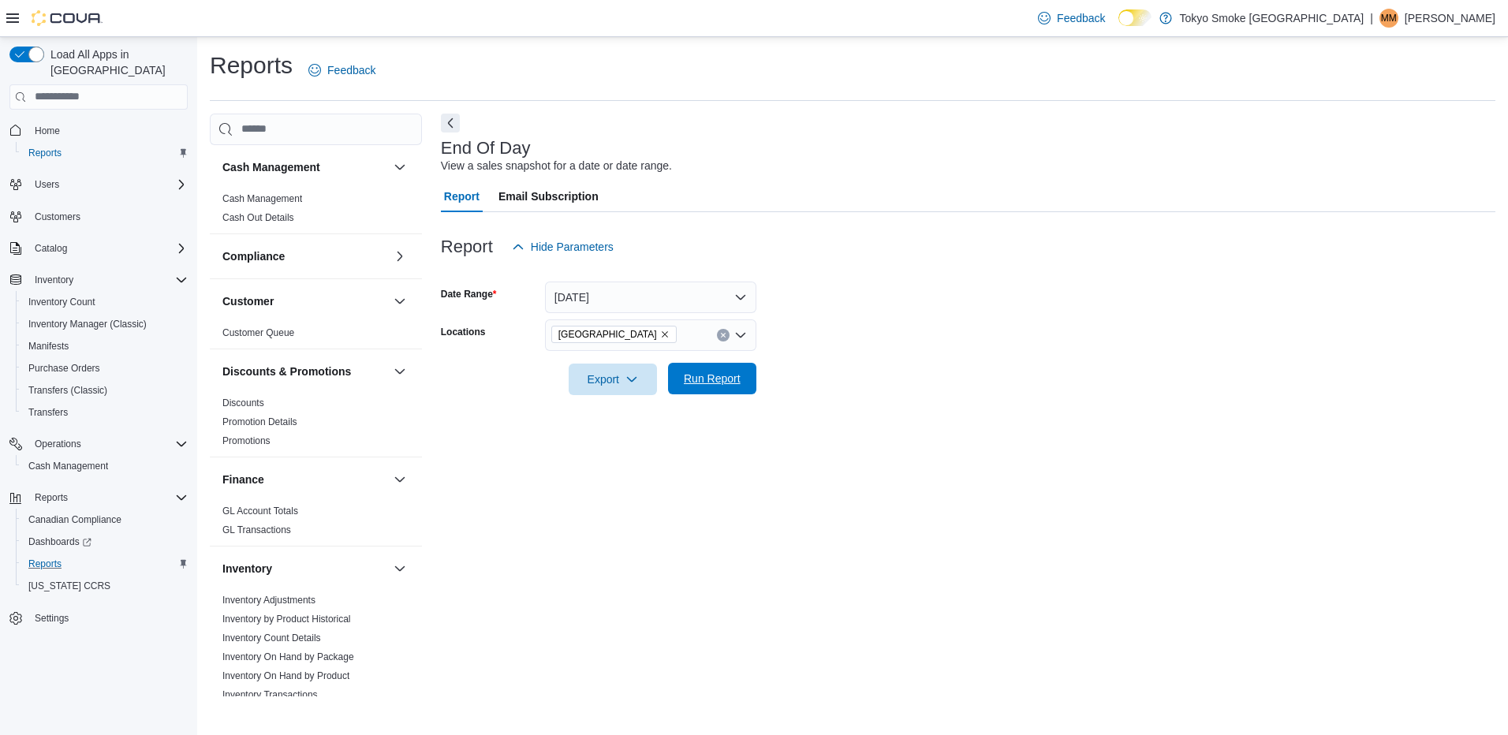
click at [689, 370] on span "Run Report" at bounding box center [712, 379] width 69 height 32
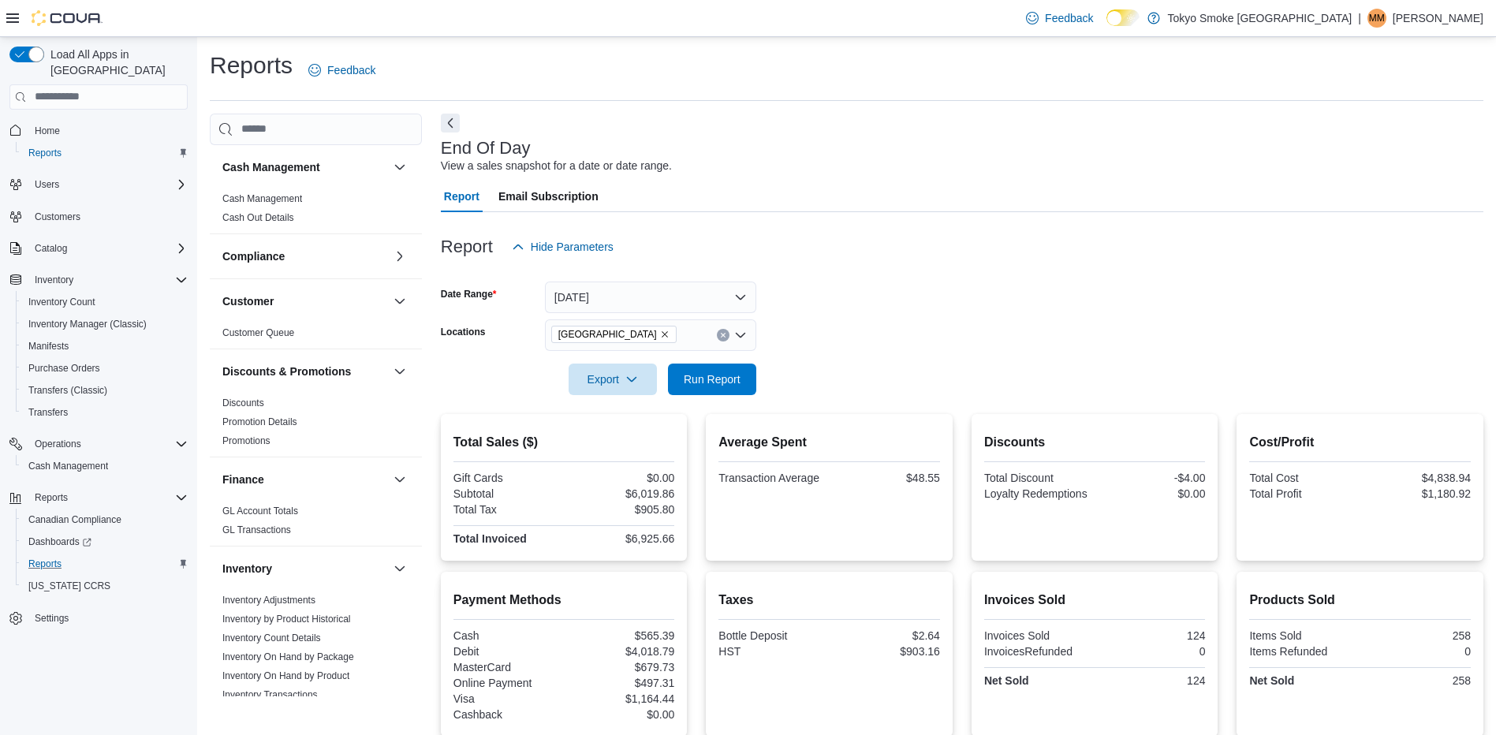
click at [722, 338] on button "Clear input" at bounding box center [723, 335] width 13 height 13
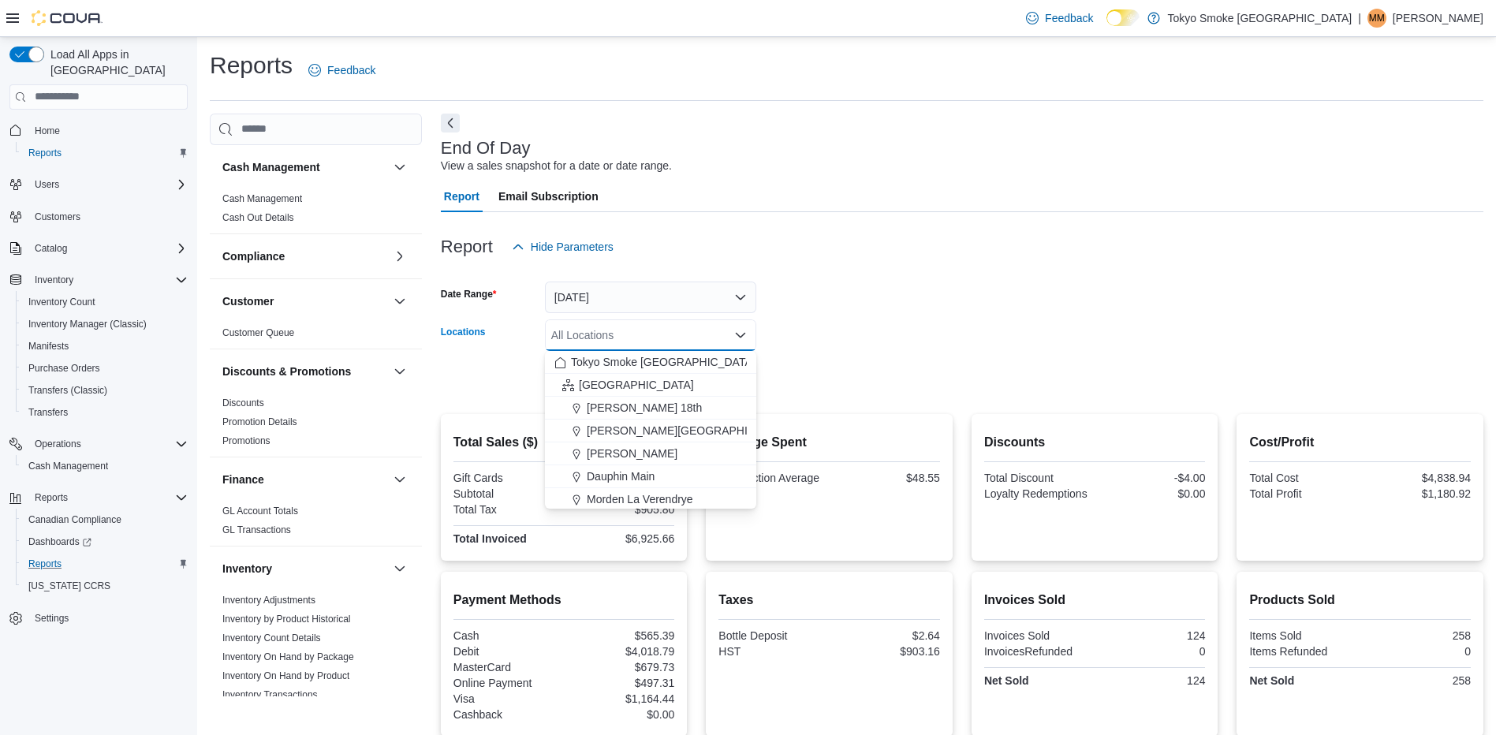
click at [703, 336] on div "All Locations Combo box. Selected. Combo box input. All Locations. Type some te…" at bounding box center [650, 335] width 211 height 32
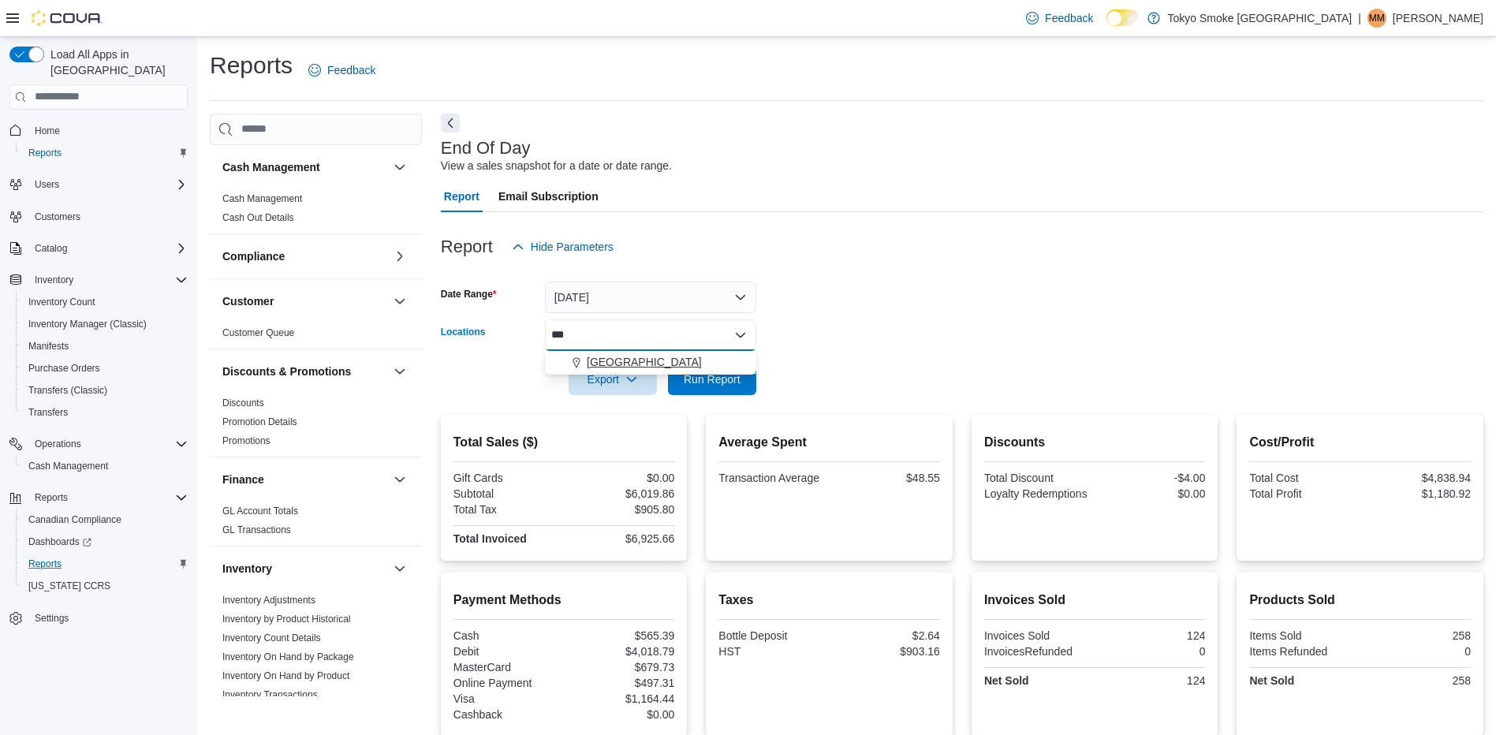
type input "***"
click at [661, 361] on span "[GEOGRAPHIC_DATA]" at bounding box center [644, 362] width 115 height 16
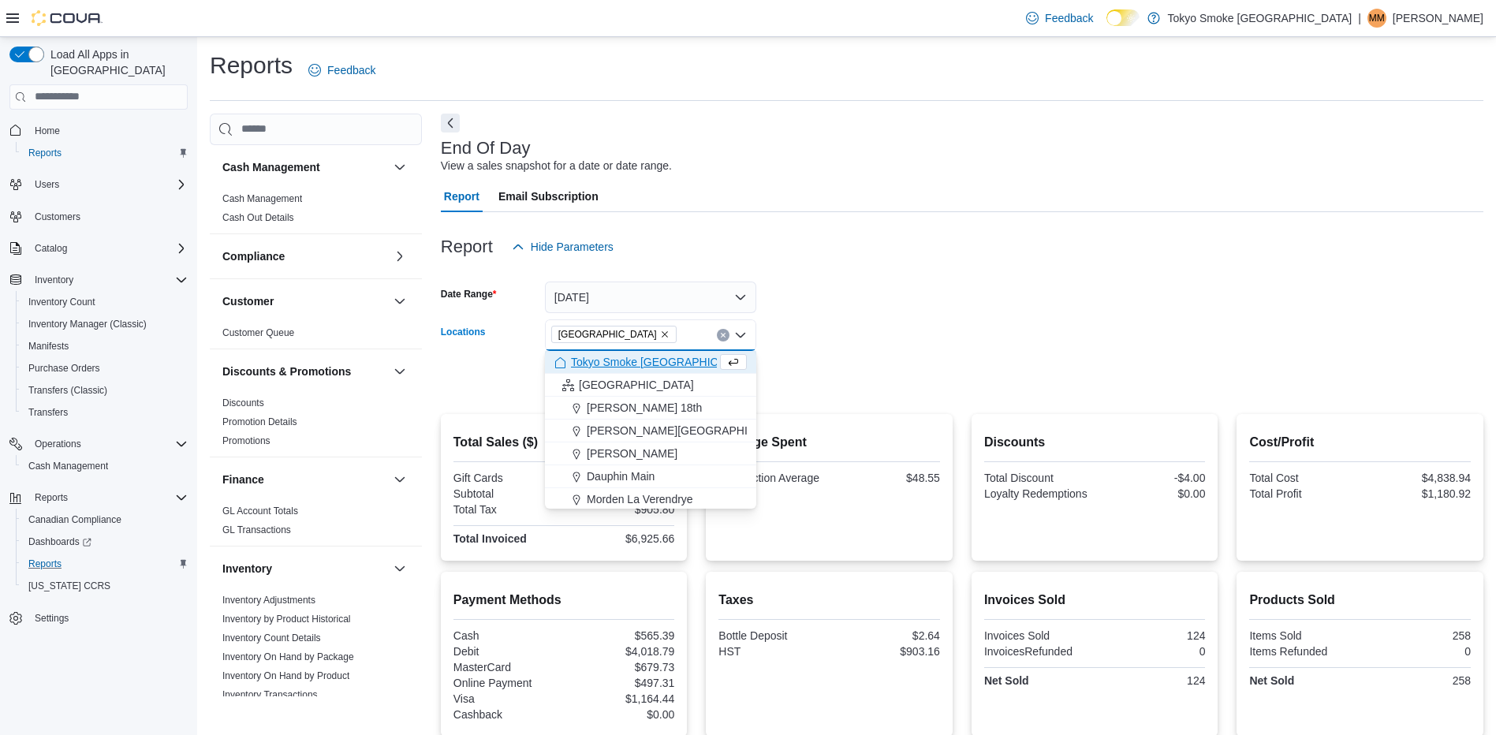
click at [1055, 323] on form "Date Range [DATE] Locations [GEOGRAPHIC_DATA] Combo box. Selected. [GEOGRAPHIC_…" at bounding box center [962, 329] width 1043 height 133
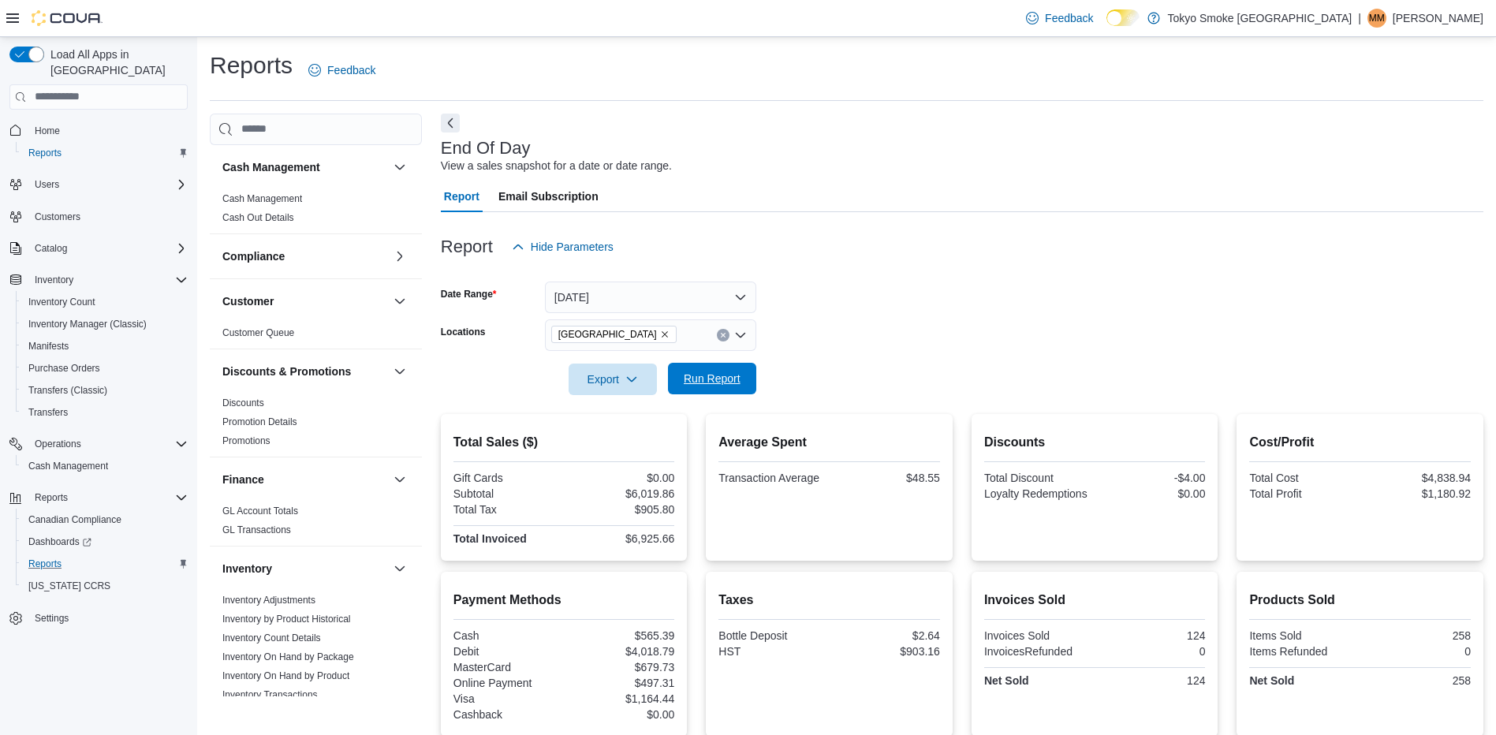
click at [728, 378] on span "Run Report" at bounding box center [712, 379] width 57 height 16
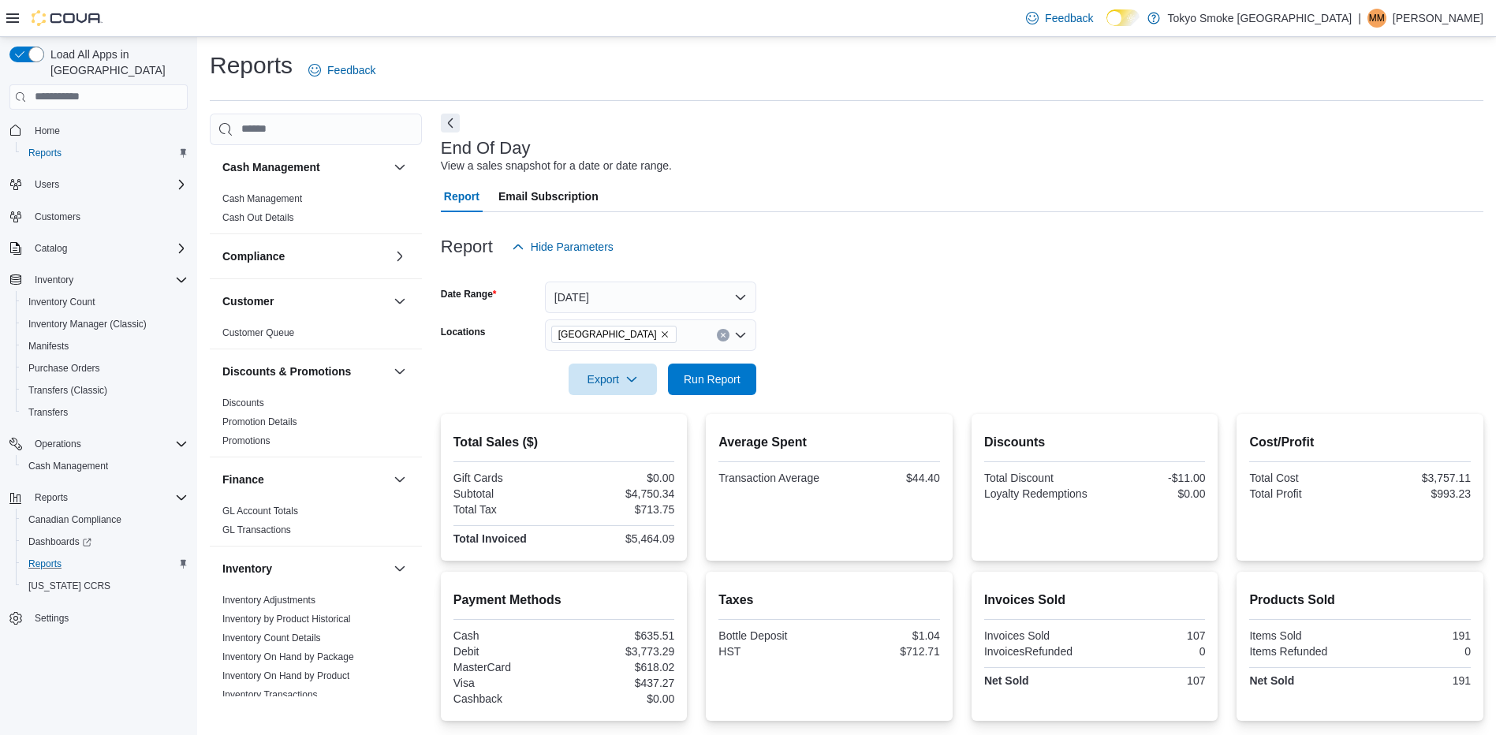
click at [670, 335] on icon "Remove Conception Bay Highway from selection in this group" at bounding box center [664, 334] width 9 height 9
type input "***"
click at [669, 365] on span "Happy Valley [GEOGRAPHIC_DATA]" at bounding box center [678, 362] width 182 height 16
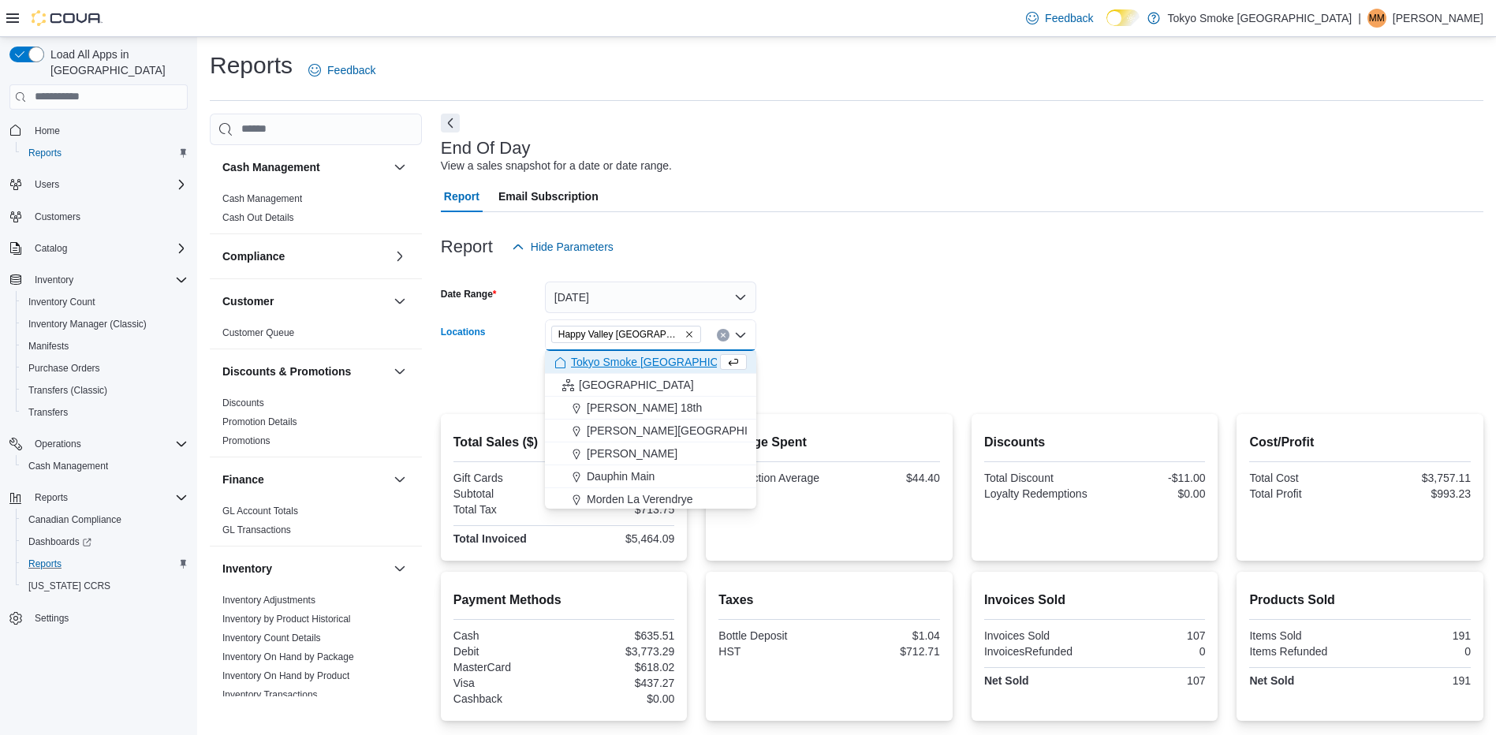
click at [818, 319] on form "Date Range [DATE] Locations [GEOGRAPHIC_DATA] [GEOGRAPHIC_DATA] Combo box. Sele…" at bounding box center [962, 329] width 1043 height 133
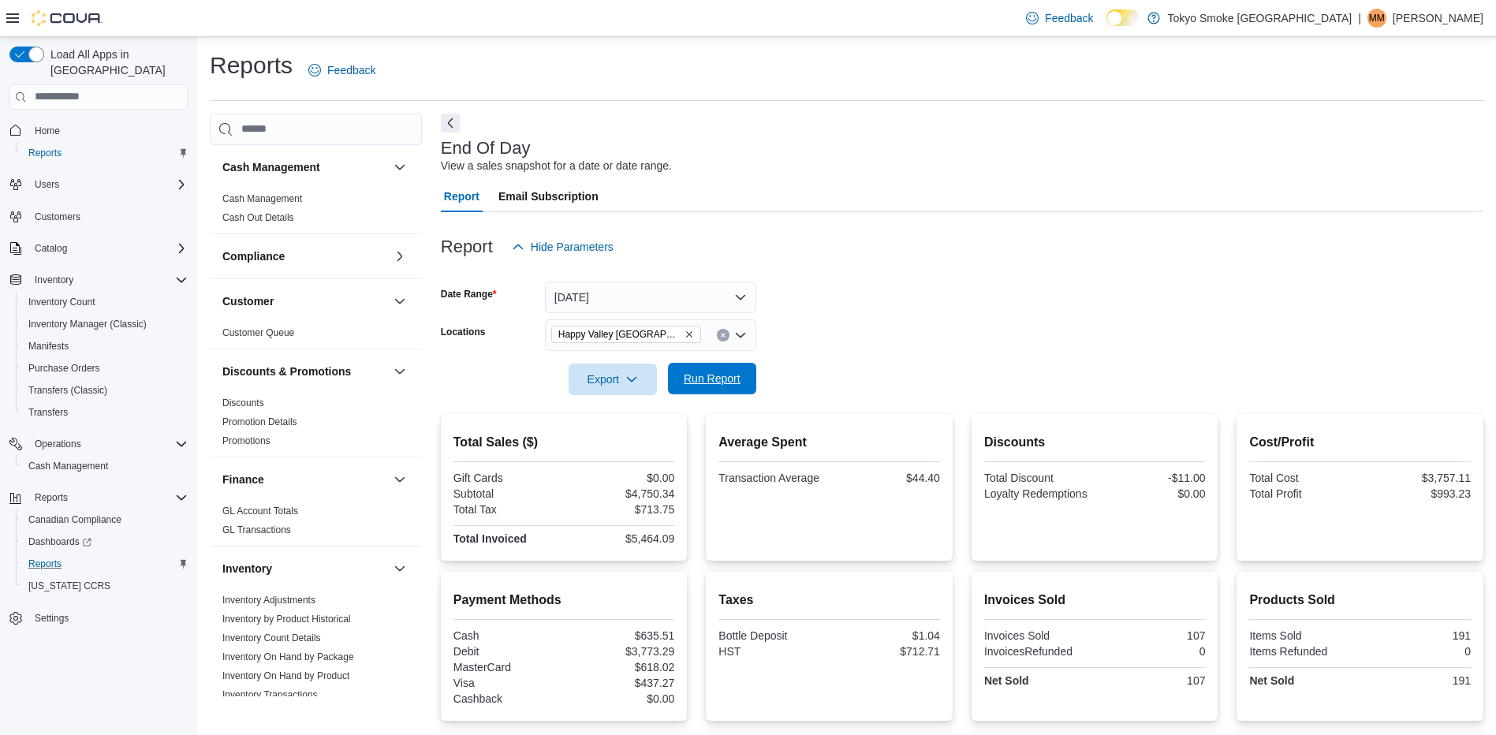
click at [735, 382] on span "Run Report" at bounding box center [712, 379] width 57 height 16
click at [719, 342] on div "Happy Valley [GEOGRAPHIC_DATA]" at bounding box center [650, 335] width 211 height 32
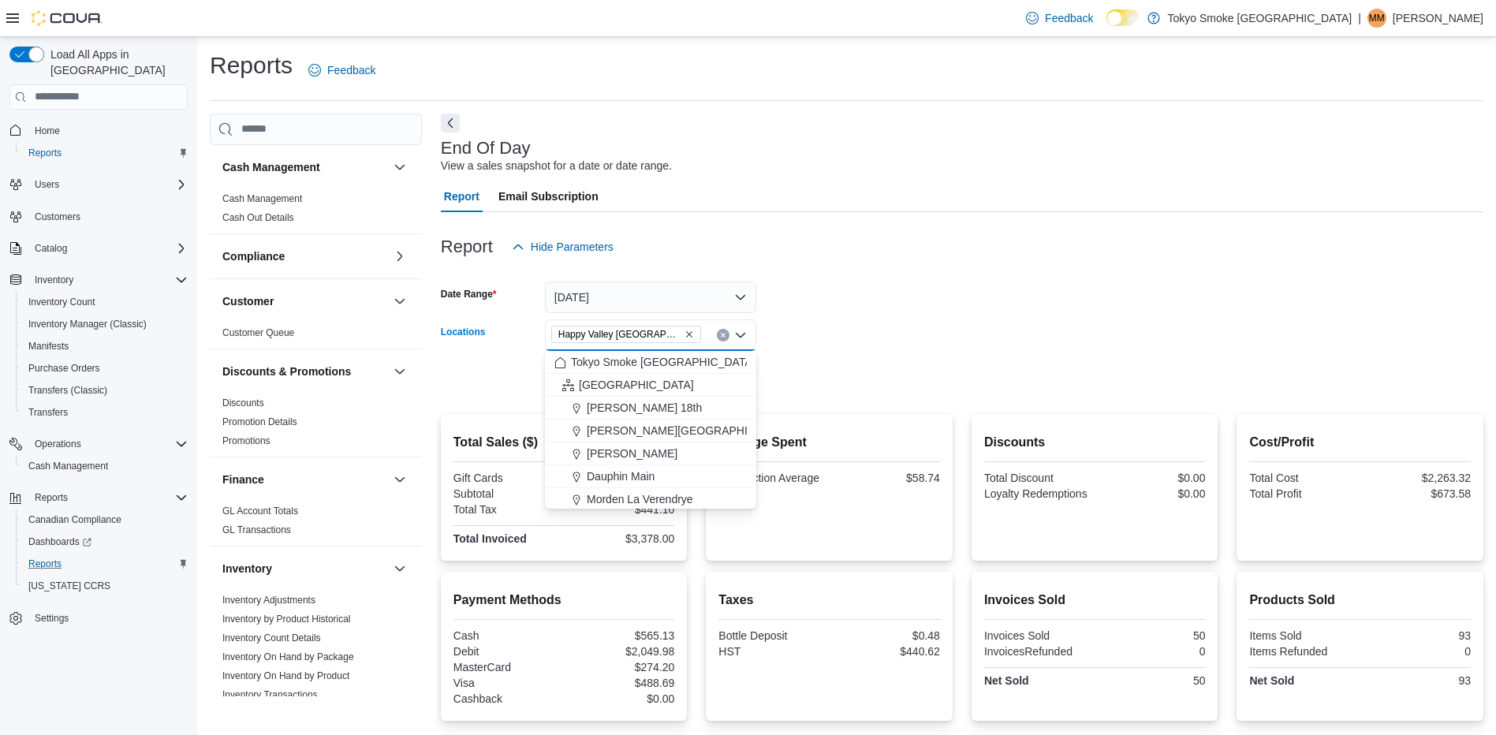
click at [720, 333] on icon "Clear input" at bounding box center [723, 335] width 6 height 6
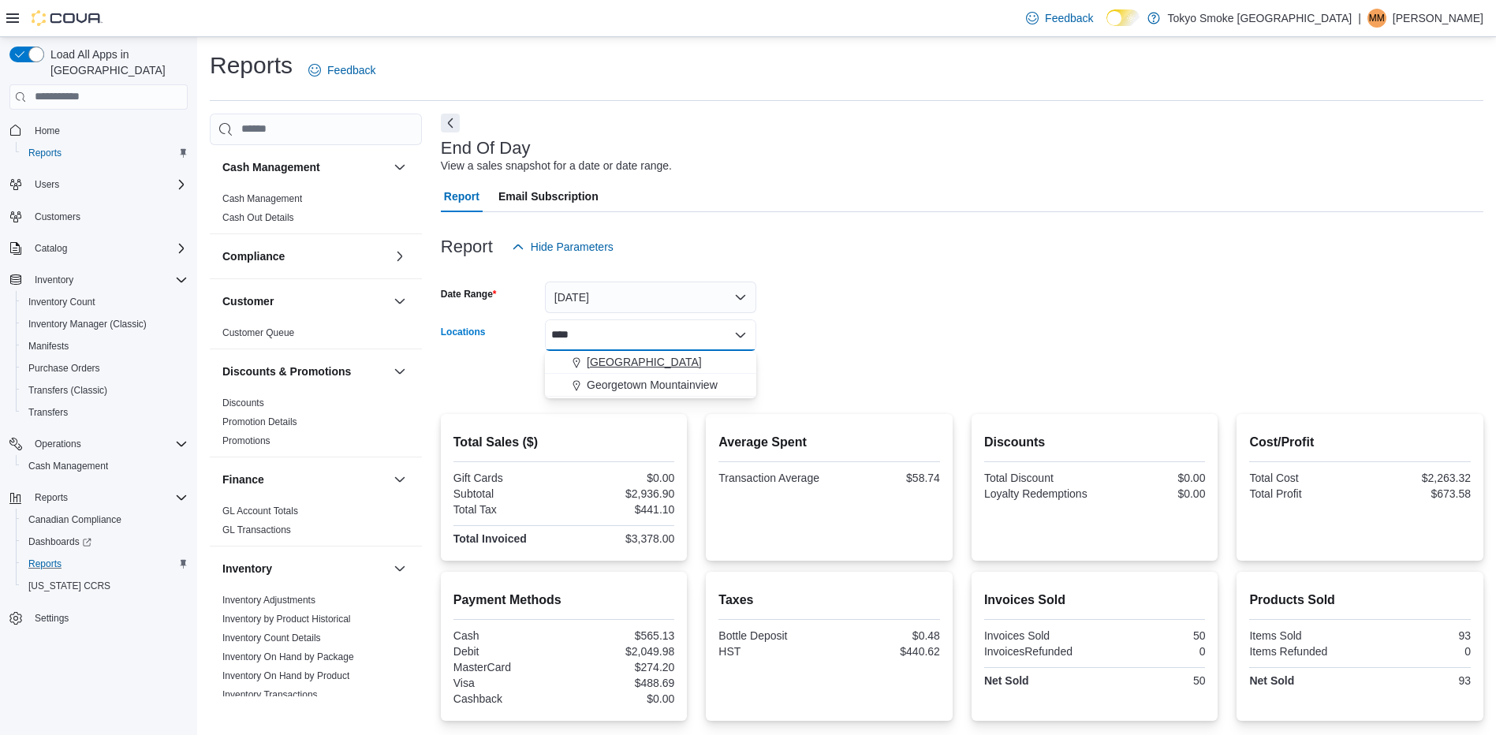
type input "****"
click at [702, 367] on span "[GEOGRAPHIC_DATA]" at bounding box center [644, 362] width 115 height 16
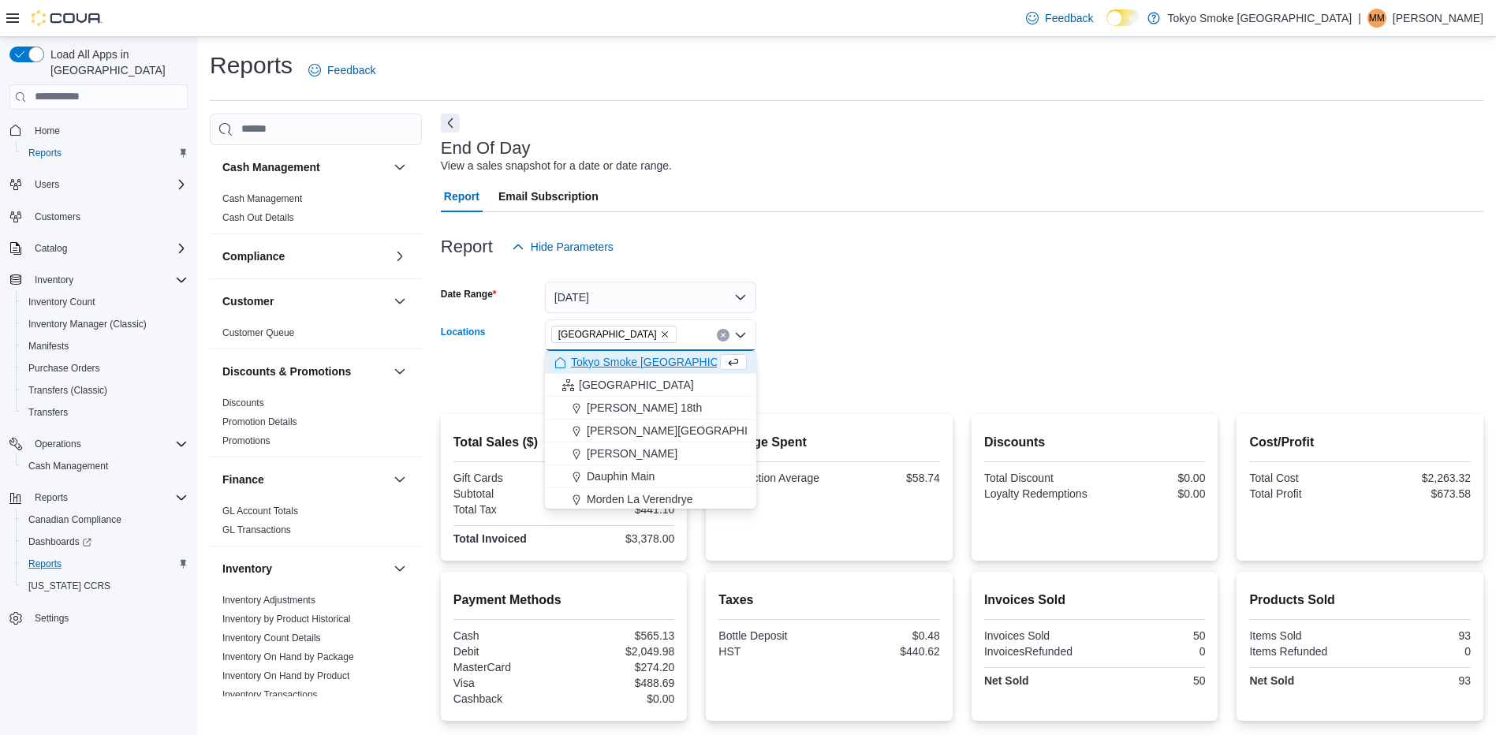
drag, startPoint x: 945, startPoint y: 294, endPoint x: 727, endPoint y: 332, distance: 221.8
click at [947, 296] on form "Date Range [DATE] Locations [GEOGRAPHIC_DATA] Combo box. Selected. [GEOGRAPHIC_…" at bounding box center [962, 329] width 1043 height 133
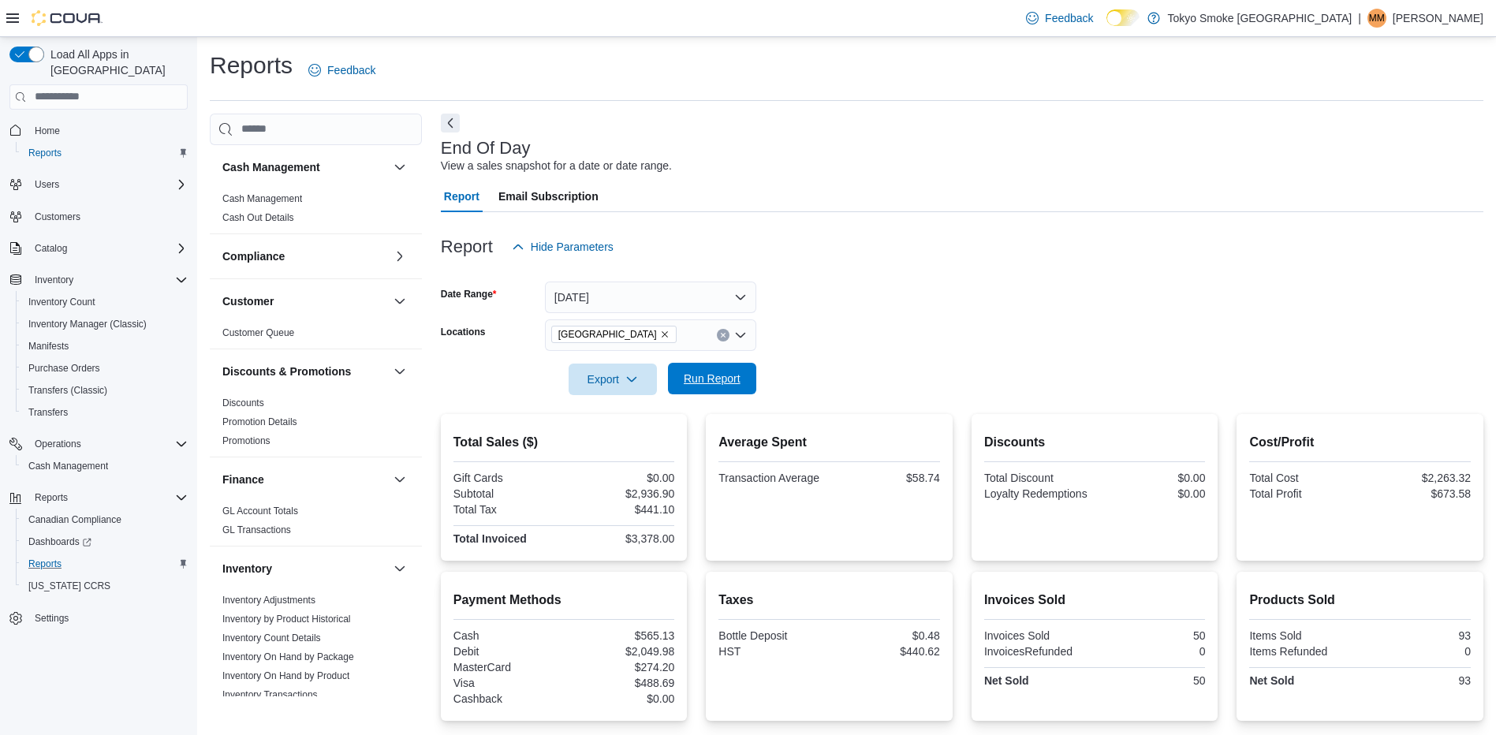
click at [686, 389] on span "Run Report" at bounding box center [712, 379] width 69 height 32
click at [697, 383] on span "Run Report" at bounding box center [712, 379] width 57 height 16
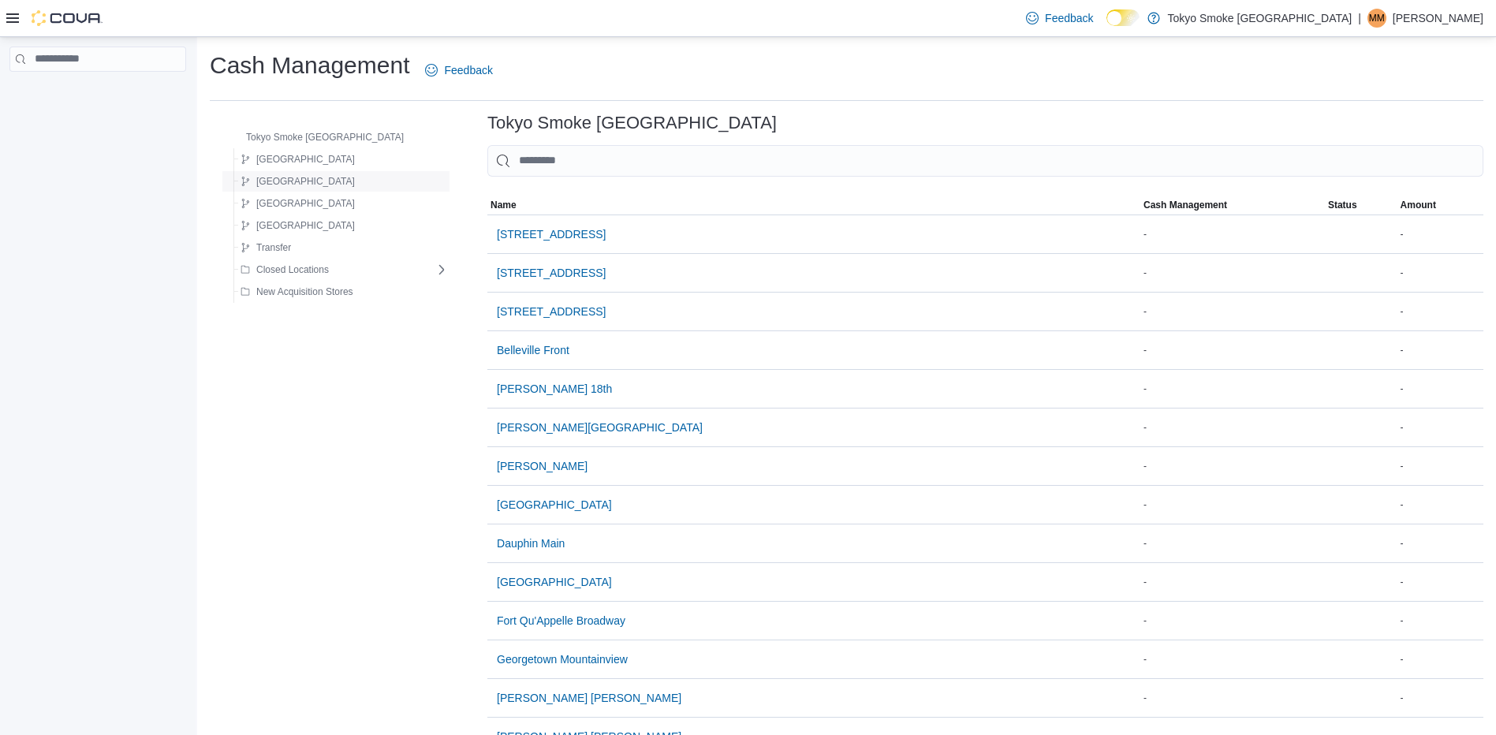
click at [282, 181] on span "[GEOGRAPHIC_DATA]" at bounding box center [305, 181] width 99 height 13
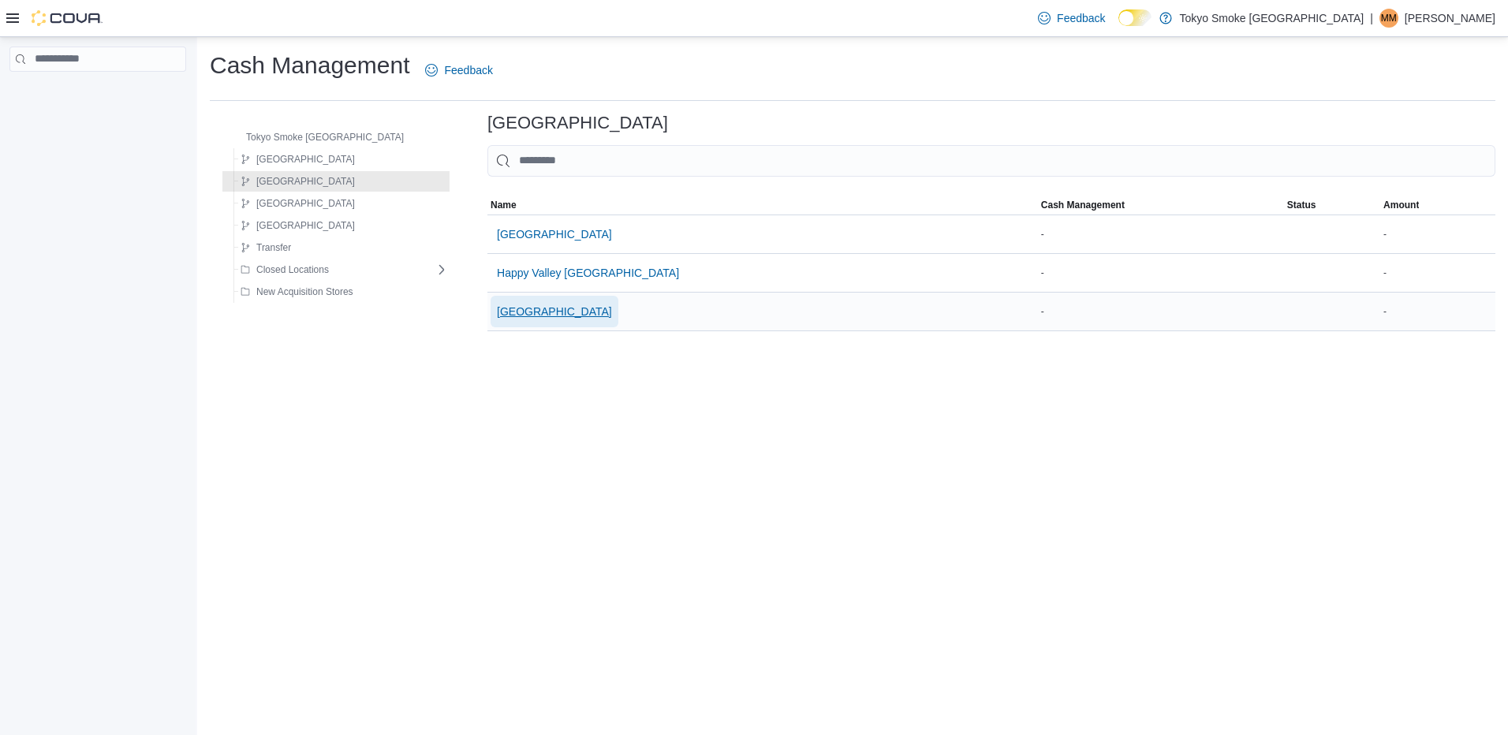
click at [499, 312] on span "[GEOGRAPHIC_DATA]" at bounding box center [554, 312] width 115 height 16
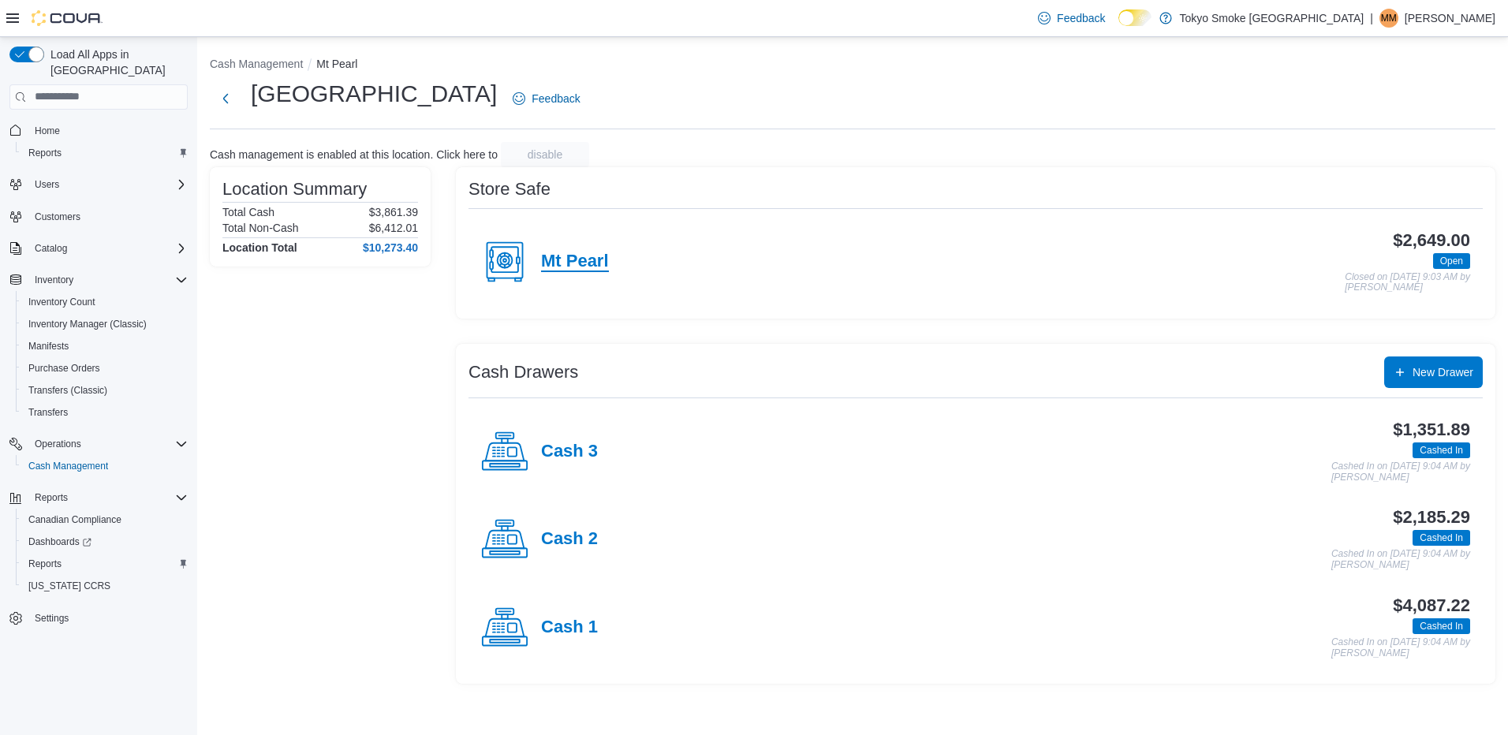
click at [586, 263] on h4 "Mt Pearl" at bounding box center [575, 262] width 68 height 21
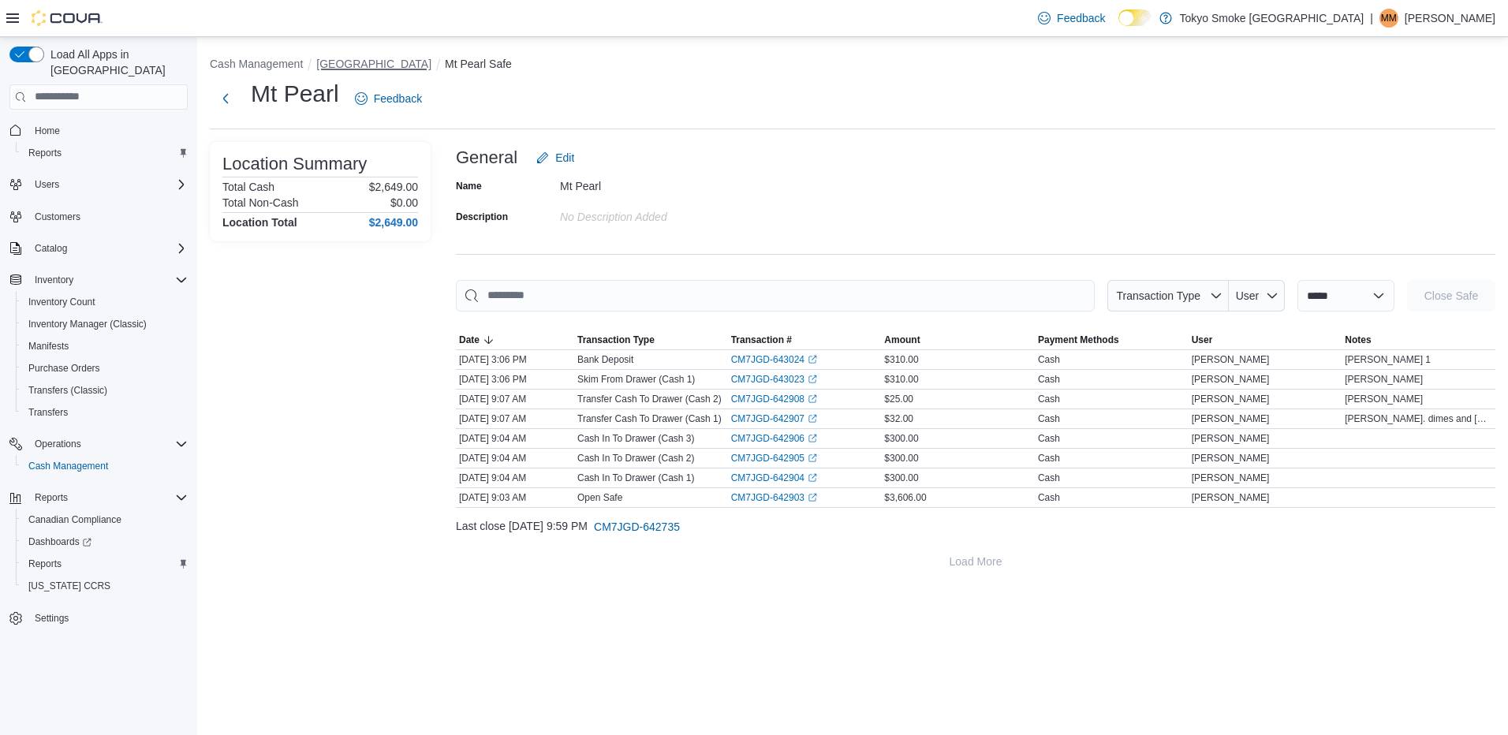
click at [386, 67] on button "[GEOGRAPHIC_DATA]" at bounding box center [373, 64] width 115 height 13
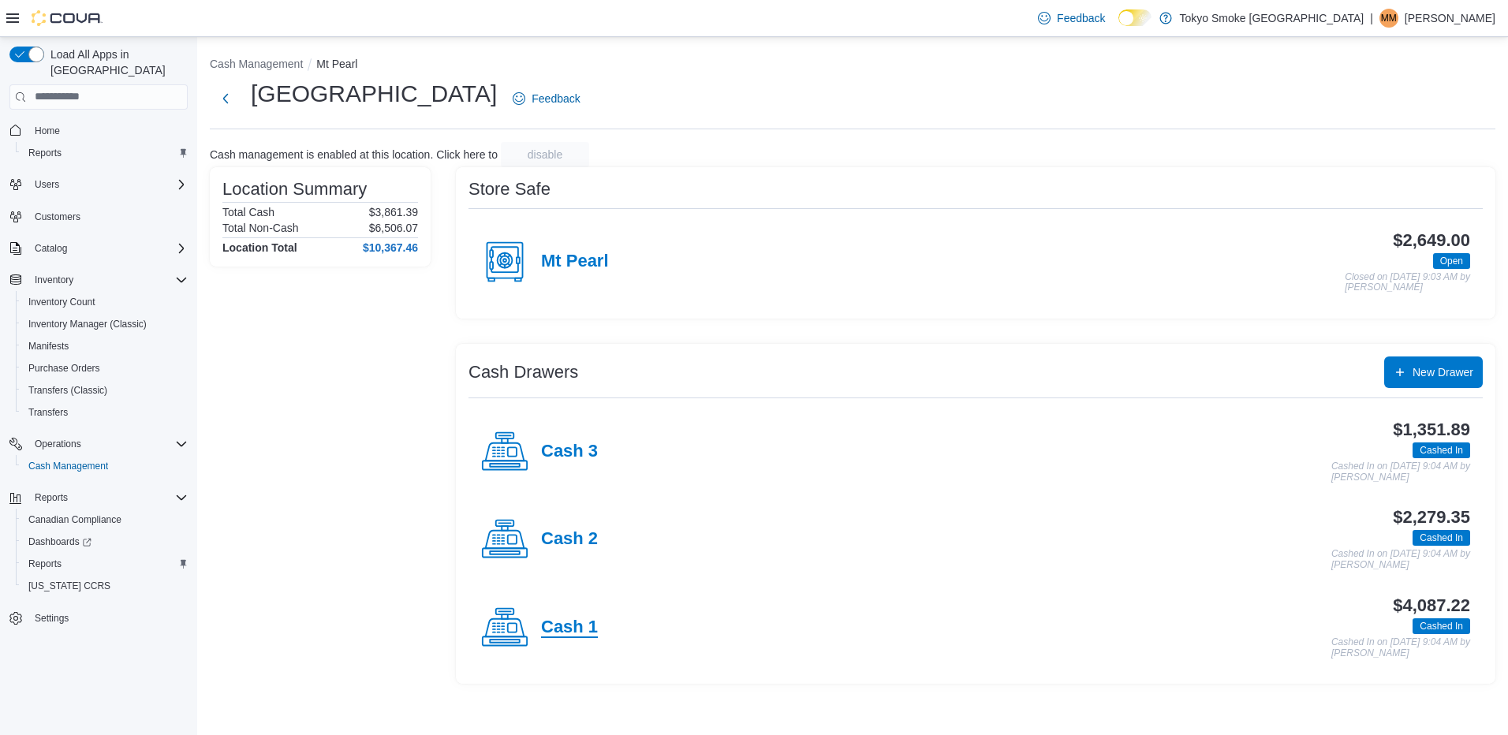
click at [581, 629] on h4 "Cash 1" at bounding box center [569, 628] width 57 height 21
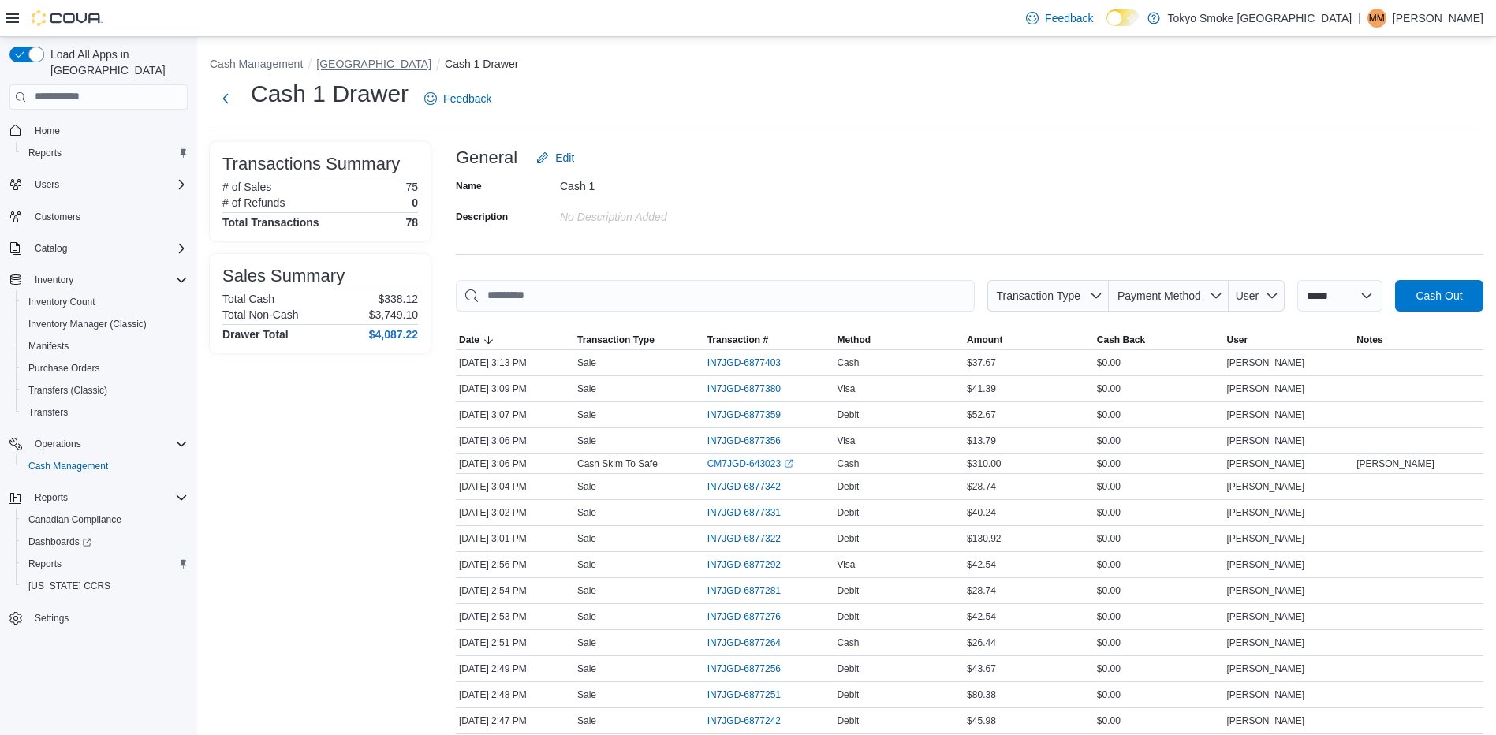
click at [413, 61] on button "[GEOGRAPHIC_DATA]" at bounding box center [373, 64] width 115 height 13
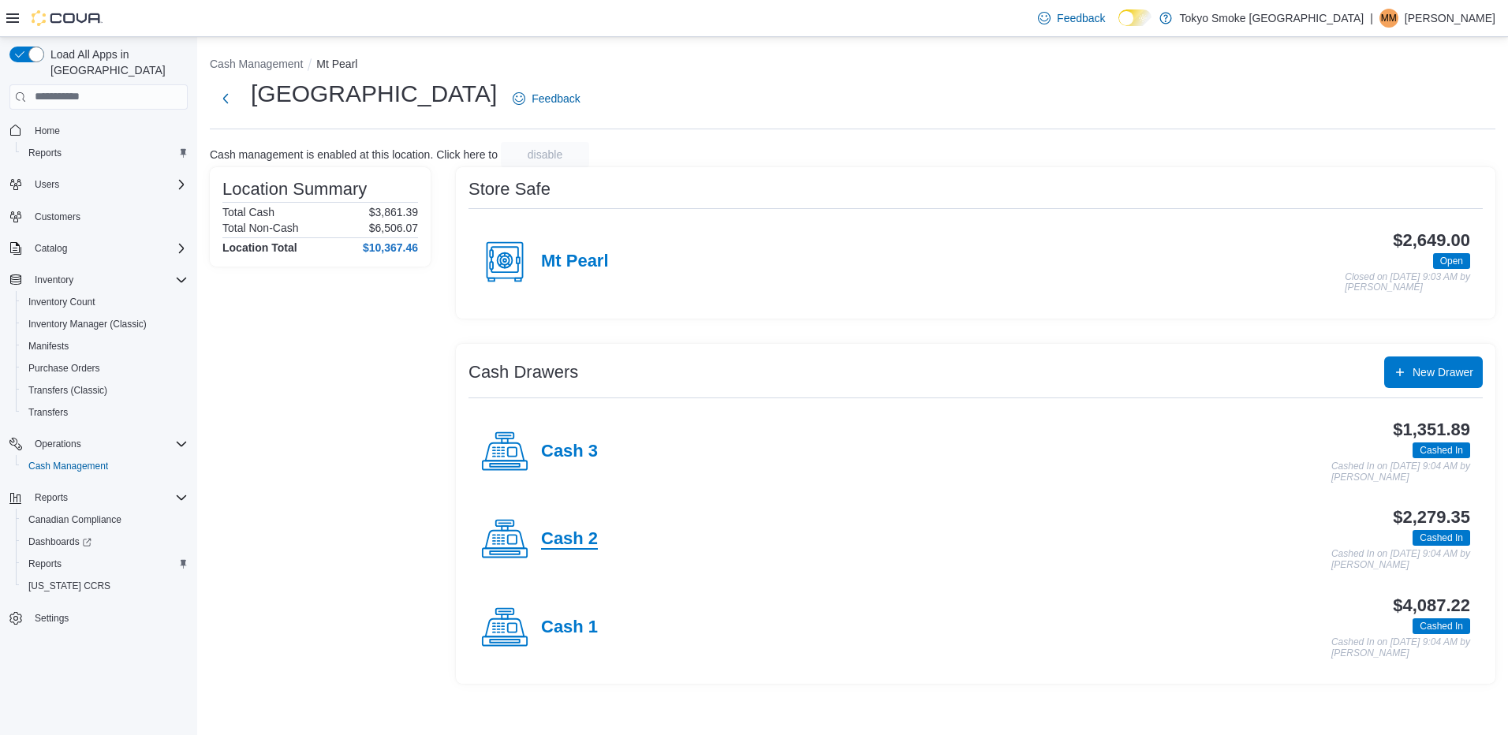
click at [582, 532] on h4 "Cash 2" at bounding box center [569, 539] width 57 height 21
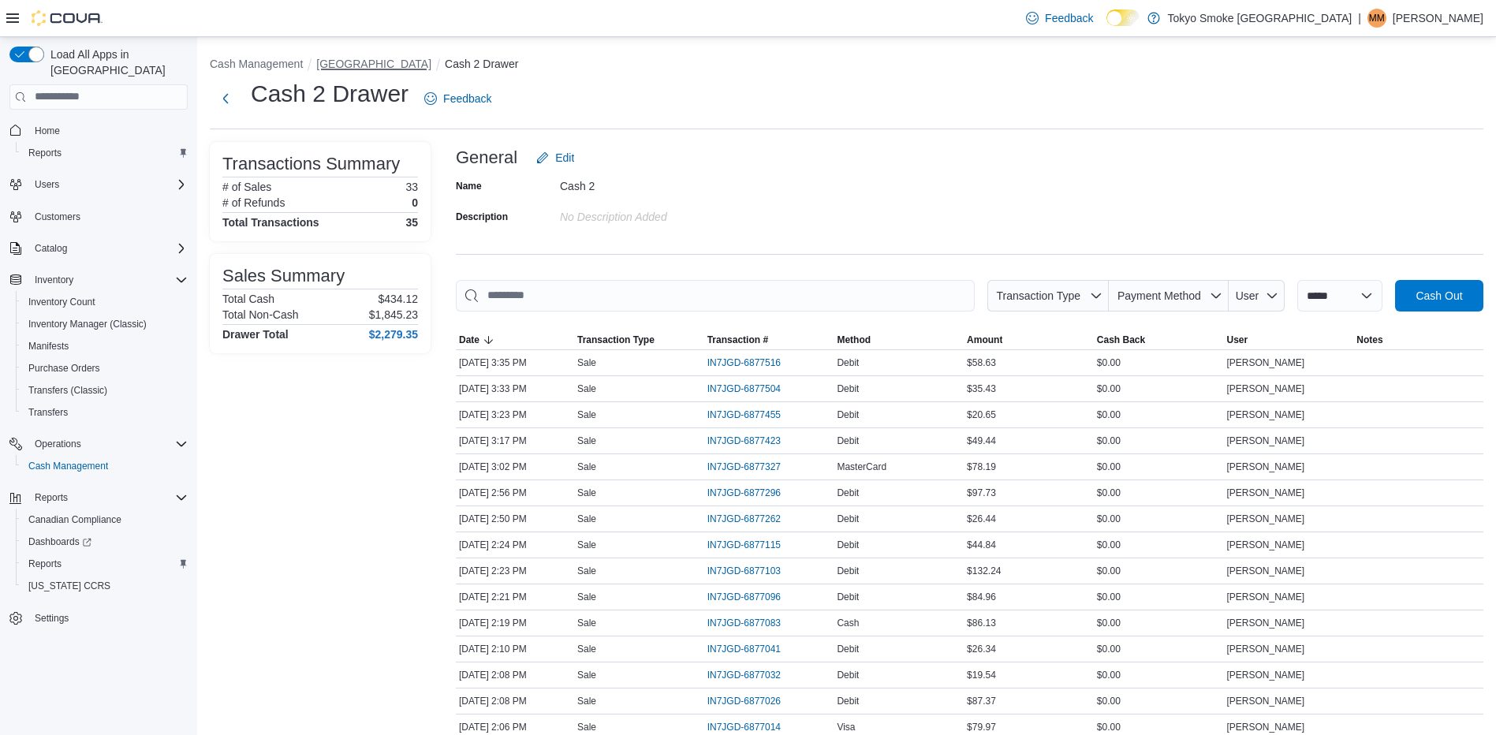
click at [404, 64] on button "[GEOGRAPHIC_DATA]" at bounding box center [373, 64] width 115 height 13
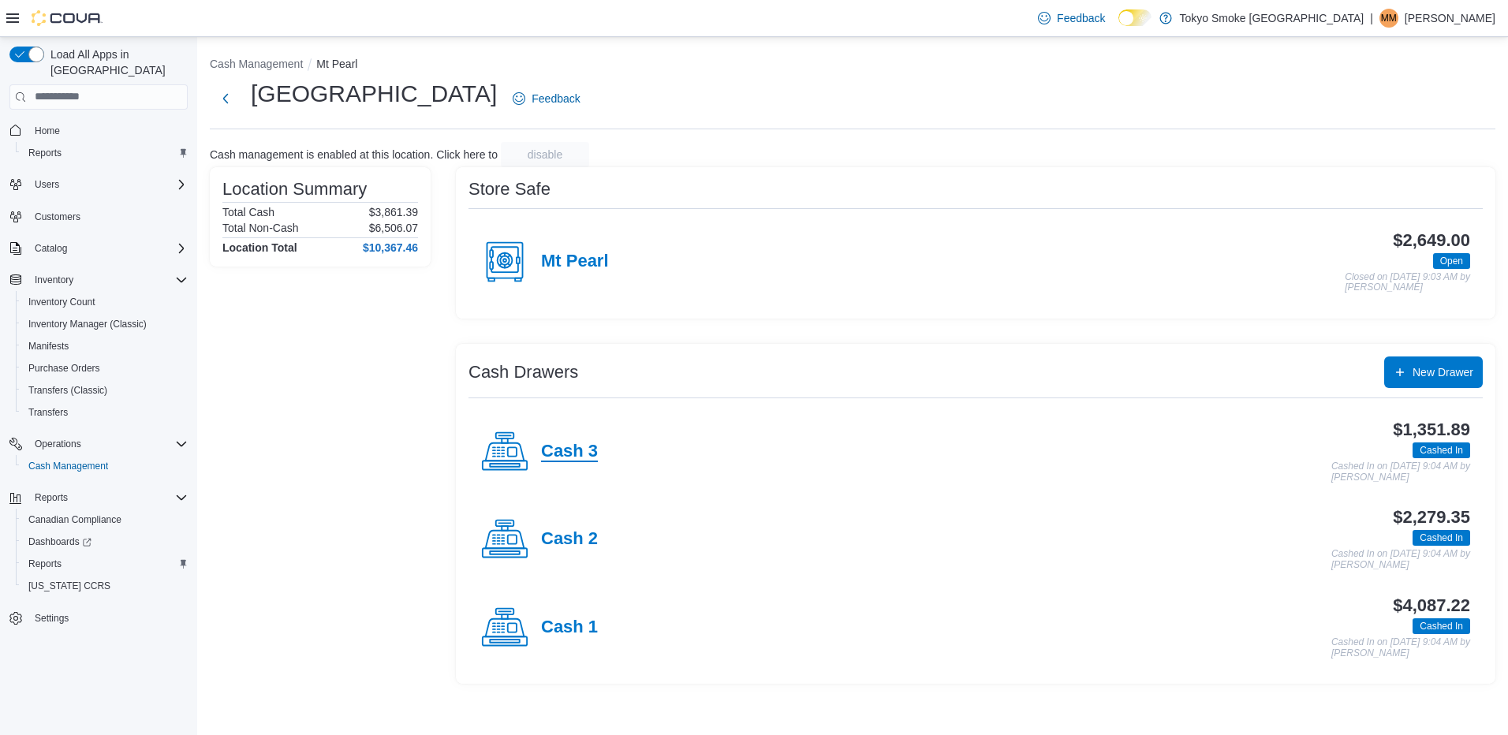
click at [561, 450] on h4 "Cash 3" at bounding box center [569, 452] width 57 height 21
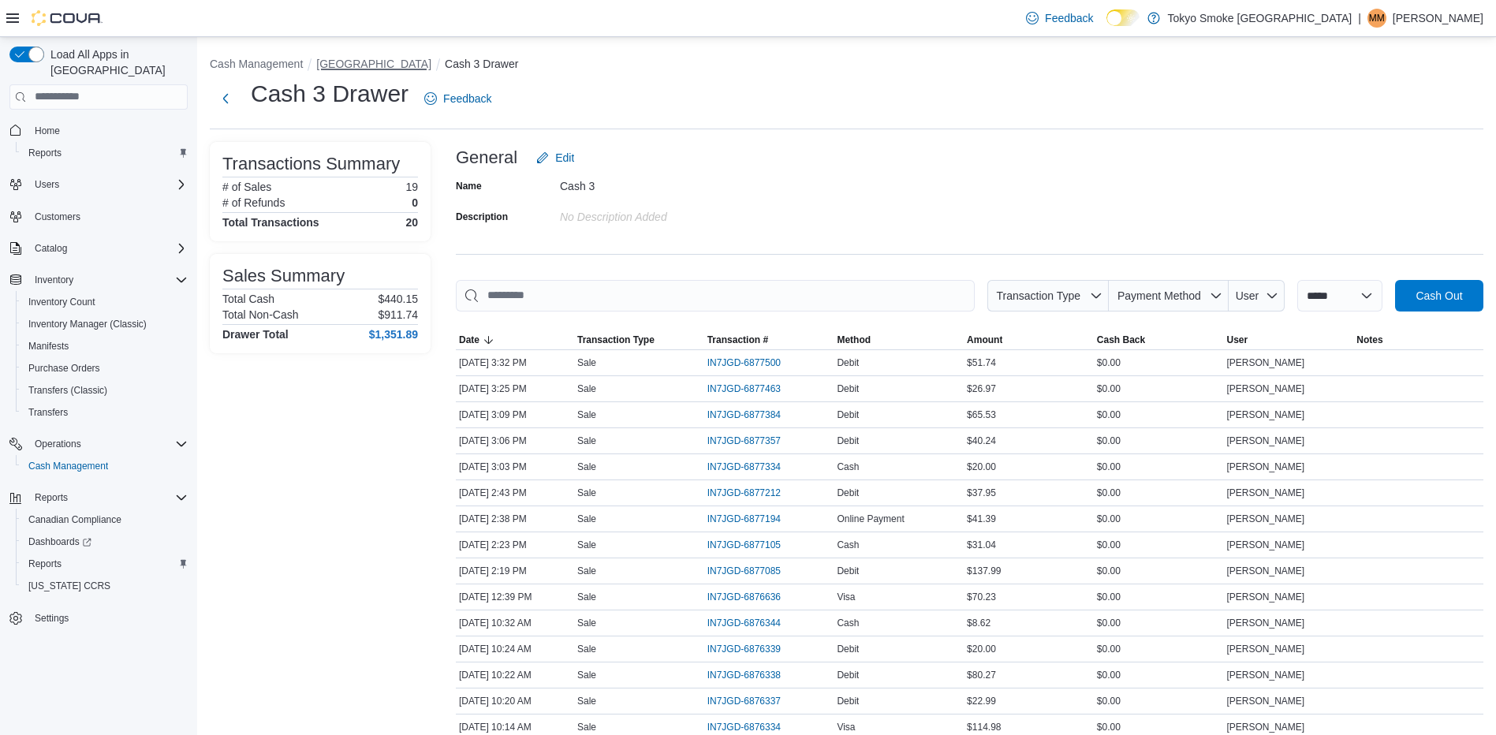
click at [411, 63] on button "[GEOGRAPHIC_DATA]" at bounding box center [373, 64] width 115 height 13
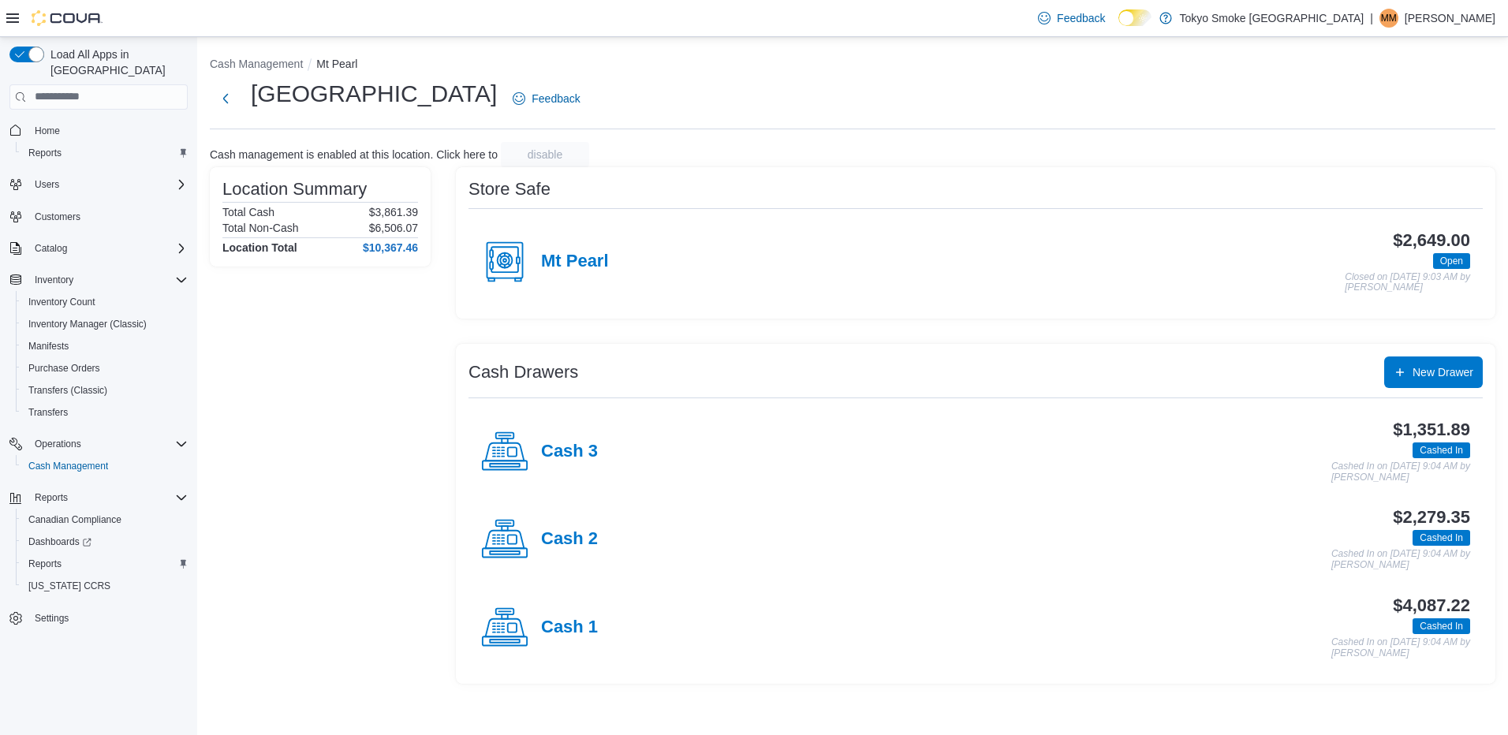
click at [677, 312] on div "Store Safe Mt Pearl $2,649.00 Open Closed on October 12, 2025 9:03 AM by Matthe…" at bounding box center [976, 242] width 1040 height 151
